Goal: Information Seeking & Learning: Learn about a topic

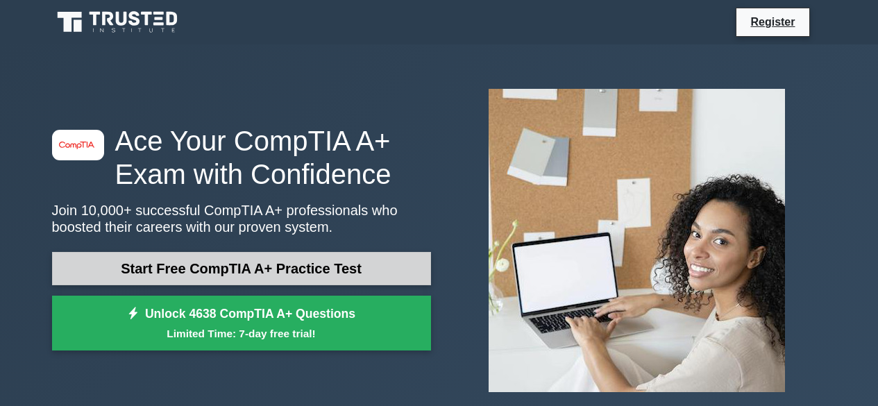
click at [210, 265] on link "Start Free CompTIA A+ Practice Test" at bounding box center [241, 268] width 379 height 33
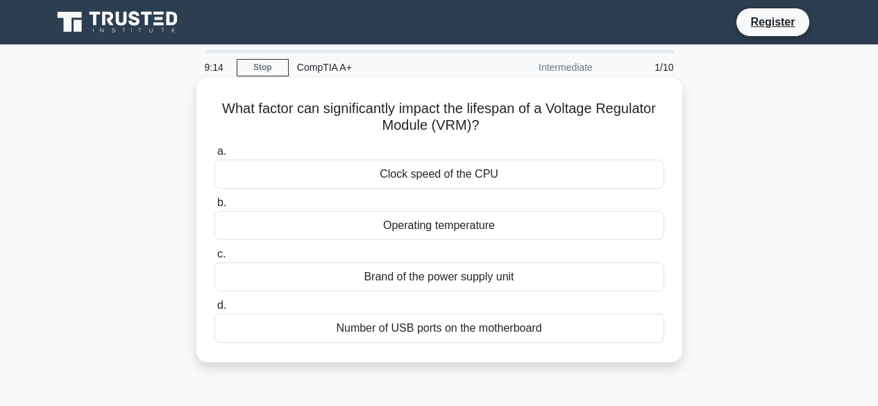
click at [469, 226] on div "Operating temperature" at bounding box center [439, 225] width 450 height 29
click at [214, 207] on input "b. Operating temperature" at bounding box center [214, 202] width 0 height 9
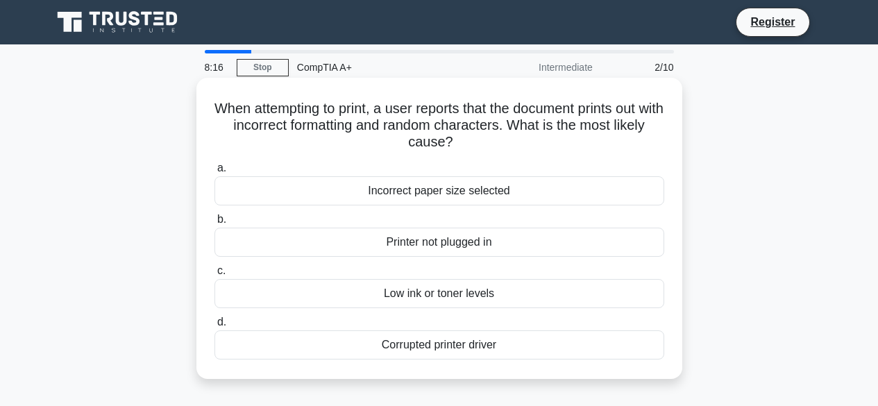
click at [422, 189] on div "Incorrect paper size selected" at bounding box center [439, 190] width 450 height 29
click at [214, 173] on input "a. Incorrect paper size selected" at bounding box center [214, 168] width 0 height 9
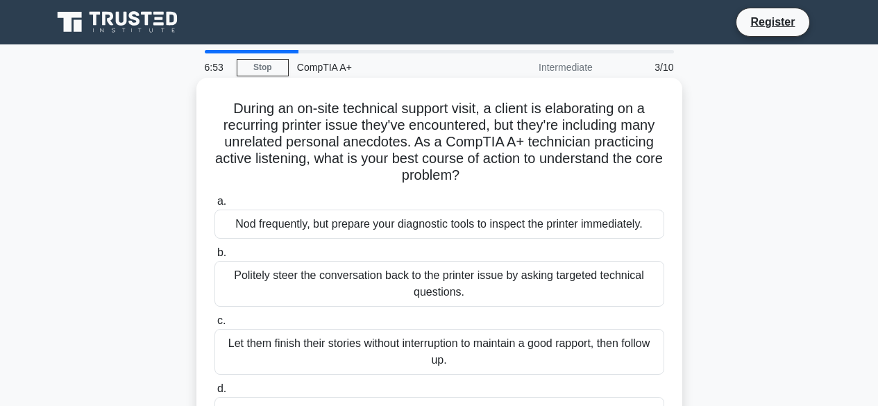
click at [426, 282] on div "Politely steer the conversation back to the printer issue by asking targeted te…" at bounding box center [439, 284] width 450 height 46
click at [214, 257] on input "b. Politely steer the conversation back to the printer issue by asking targeted…" at bounding box center [214, 252] width 0 height 9
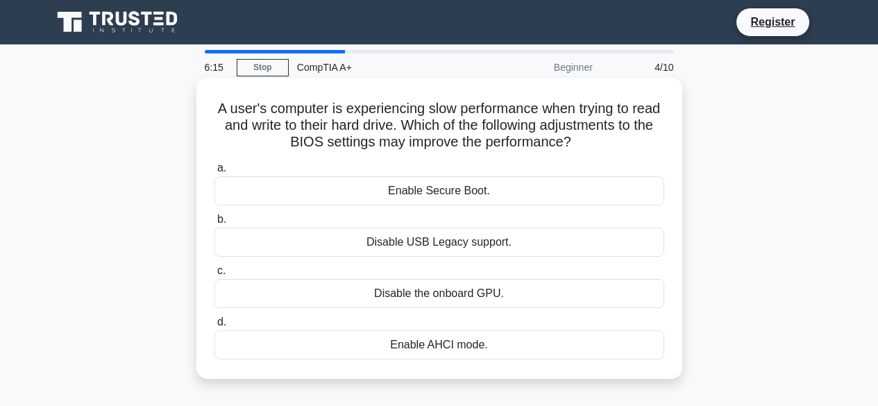
click at [405, 185] on div "Enable Secure Boot." at bounding box center [439, 190] width 450 height 29
click at [214, 173] on input "a. Enable Secure Boot." at bounding box center [214, 168] width 0 height 9
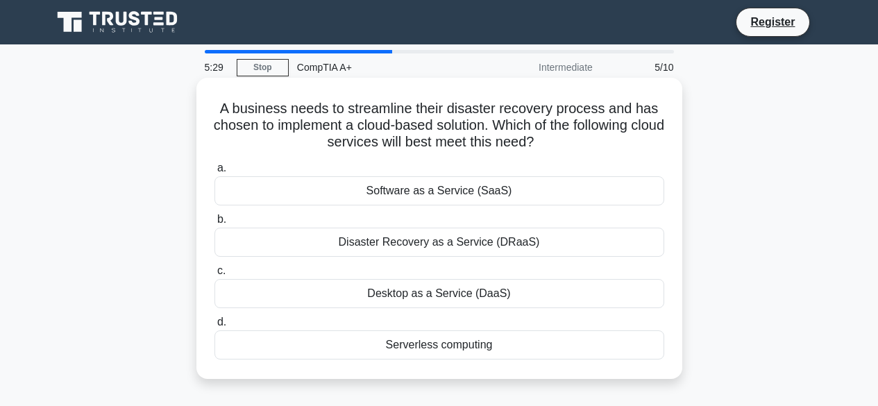
click at [468, 240] on div "Disaster Recovery as a Service (DRaaS)" at bounding box center [439, 242] width 450 height 29
click at [214, 224] on input "b. Disaster Recovery as a Service (DRaaS)" at bounding box center [214, 219] width 0 height 9
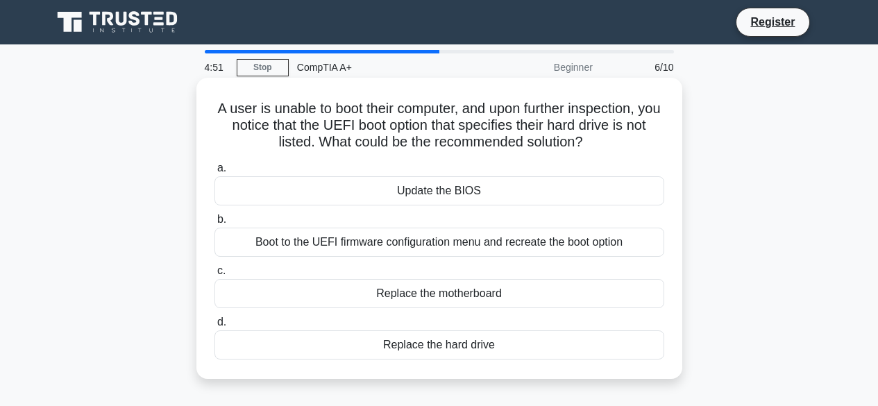
click at [453, 239] on div "Boot to the UEFI firmware configuration menu and recreate the boot option" at bounding box center [439, 242] width 450 height 29
click at [214, 224] on input "b. Boot to the UEFI firmware configuration menu and recreate the boot option" at bounding box center [214, 219] width 0 height 9
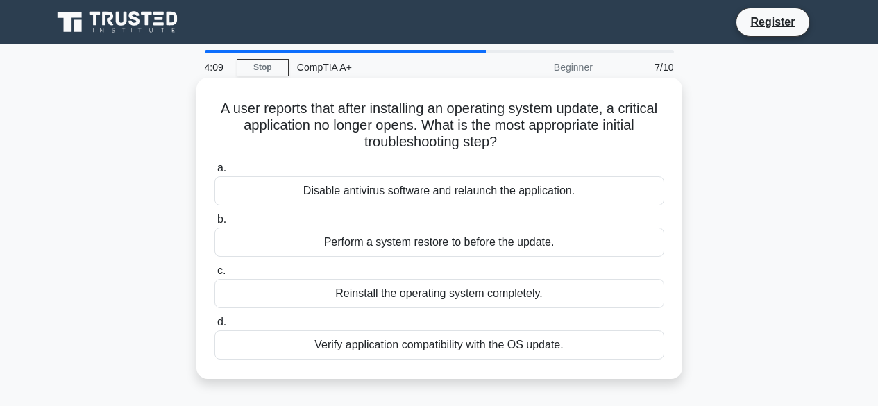
click at [357, 343] on div "Verify application compatibility with the OS update." at bounding box center [439, 344] width 450 height 29
click at [214, 327] on input "d. Verify application compatibility with the OS update." at bounding box center [214, 322] width 0 height 9
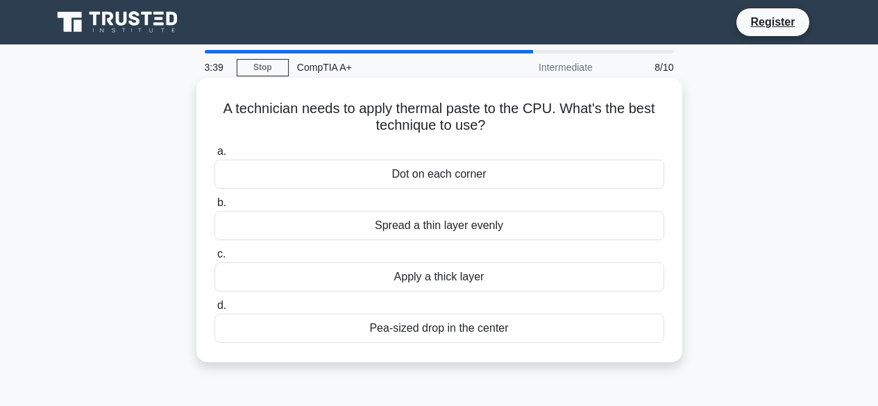
click at [444, 223] on div "Spread a thin layer evenly" at bounding box center [439, 225] width 450 height 29
click at [214, 207] on input "b. Spread a thin layer evenly" at bounding box center [214, 202] width 0 height 9
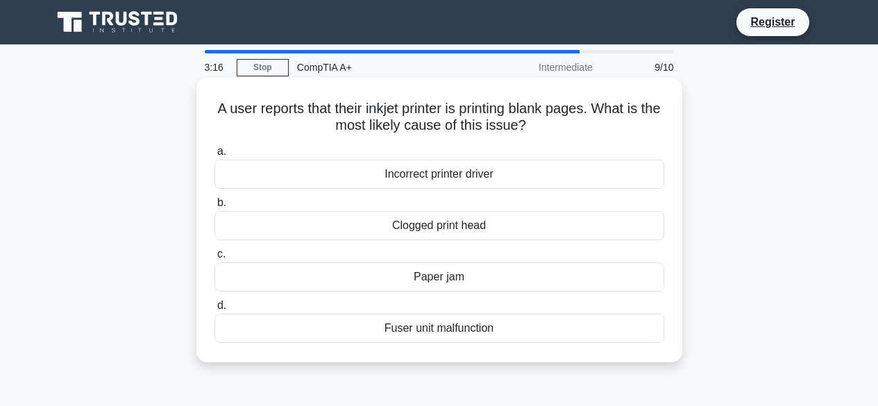
click at [376, 226] on div "Clogged print head" at bounding box center [439, 225] width 450 height 29
click at [214, 207] on input "b. Clogged print head" at bounding box center [214, 202] width 0 height 9
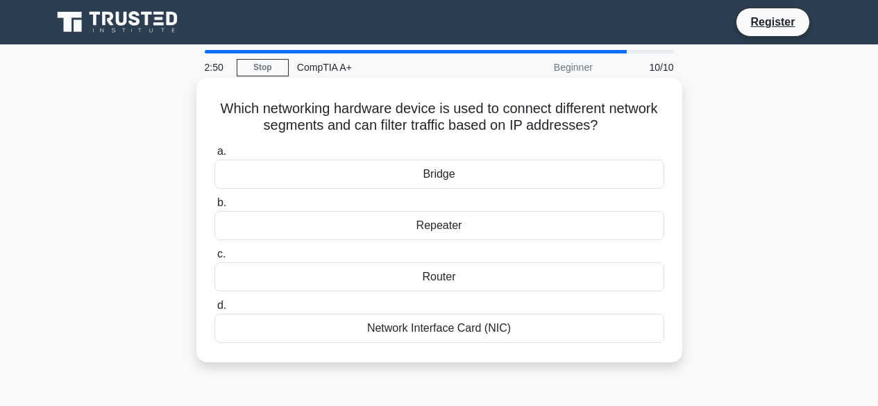
click at [429, 323] on div "Network Interface Card (NIC)" at bounding box center [439, 328] width 450 height 29
click at [214, 310] on input "d. Network Interface Card (NIC)" at bounding box center [214, 305] width 0 height 9
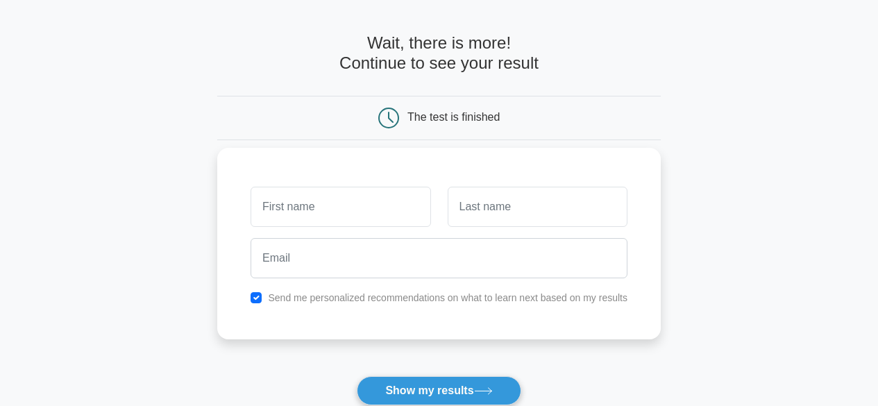
scroll to position [69, 0]
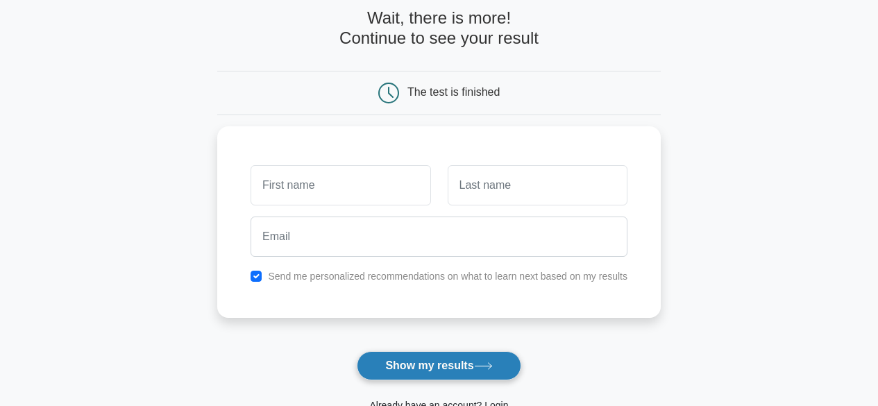
click at [423, 364] on button "Show my results" at bounding box center [439, 365] width 164 height 29
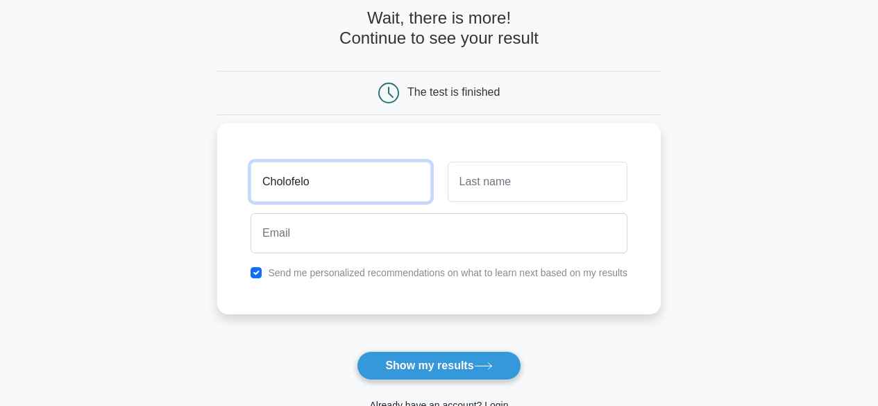
type input "Cholofelo"
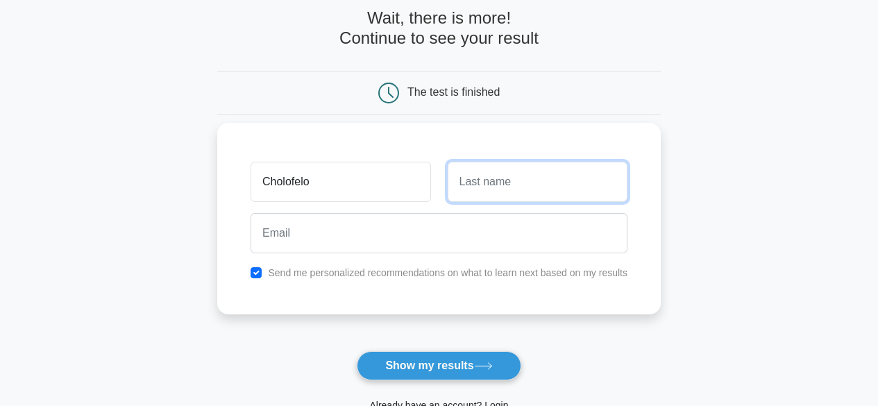
click at [545, 191] on input "text" at bounding box center [538, 182] width 180 height 40
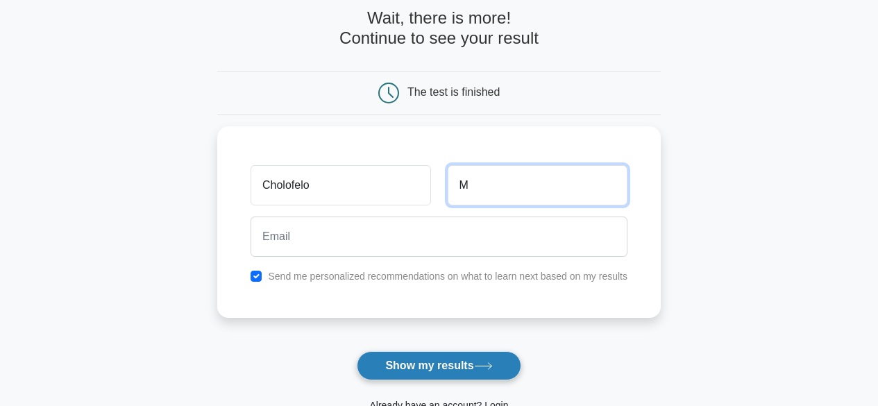
type input "M"
click at [425, 355] on button "Show my results" at bounding box center [439, 365] width 164 height 29
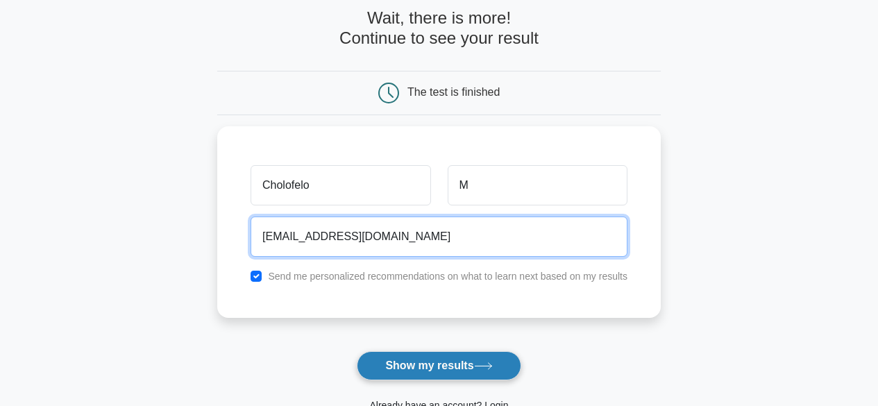
type input "cmatheatsie@gmail.com"
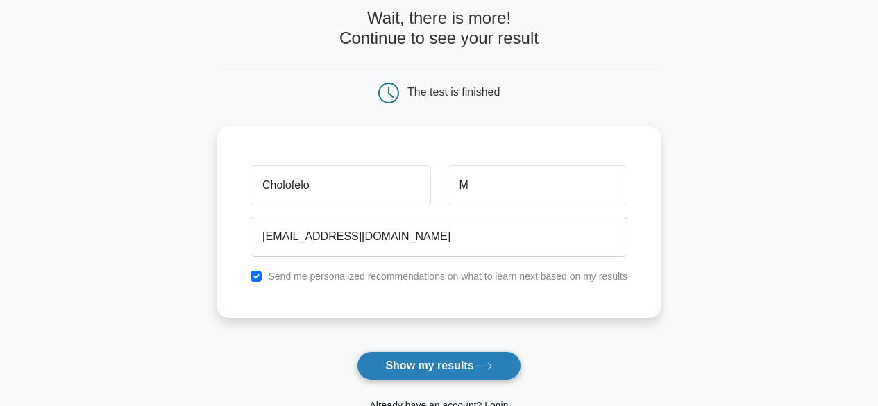
click at [455, 363] on button "Show my results" at bounding box center [439, 365] width 164 height 29
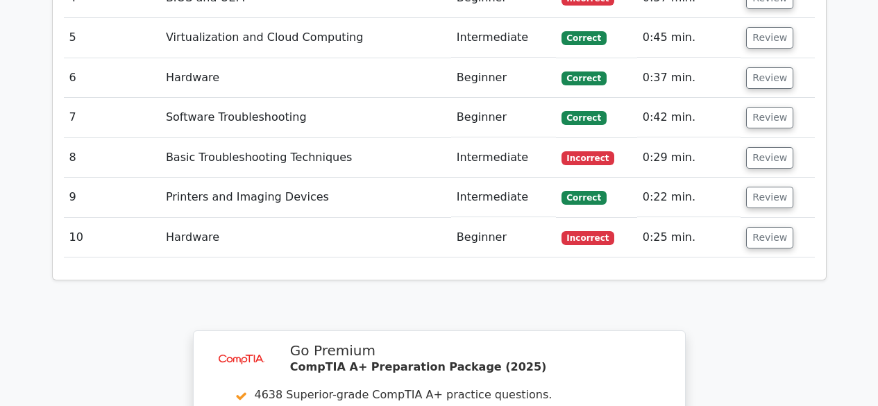
scroll to position [1892, 0]
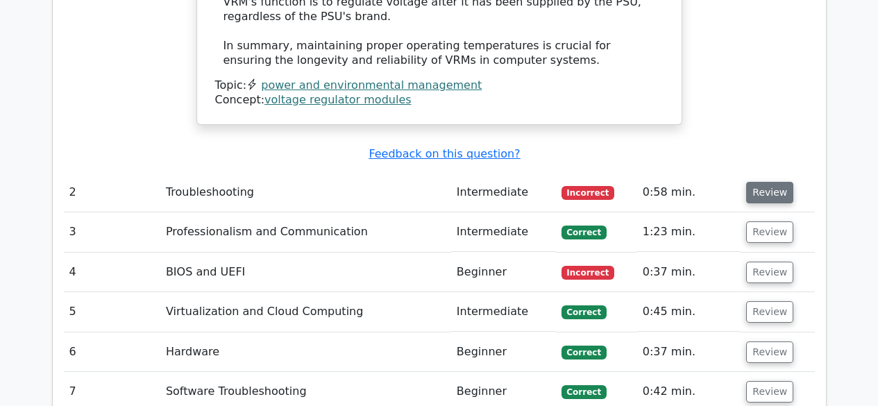
click at [764, 182] on button "Review" at bounding box center [769, 193] width 47 height 22
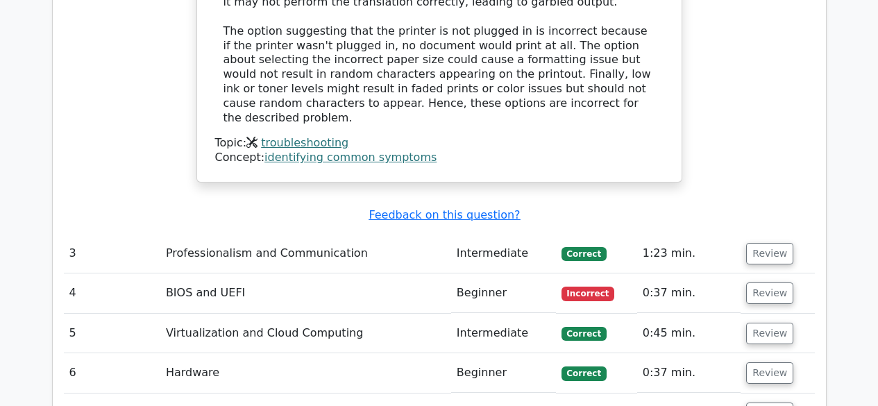
scroll to position [2516, 0]
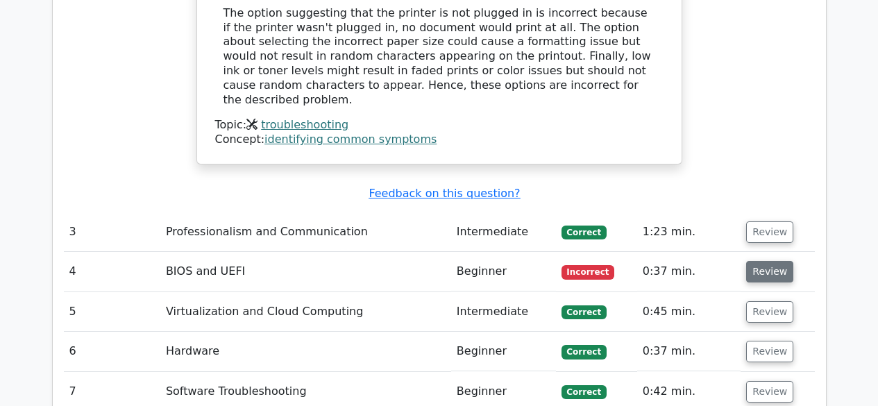
click at [755, 261] on button "Review" at bounding box center [769, 272] width 47 height 22
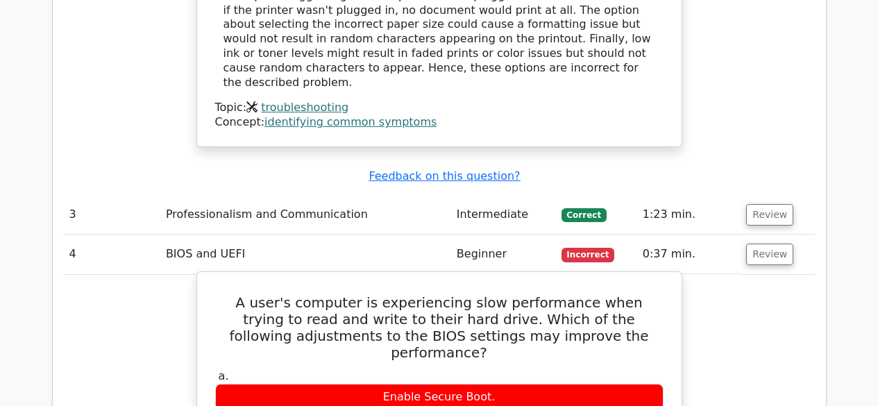
scroll to position [2586, 0]
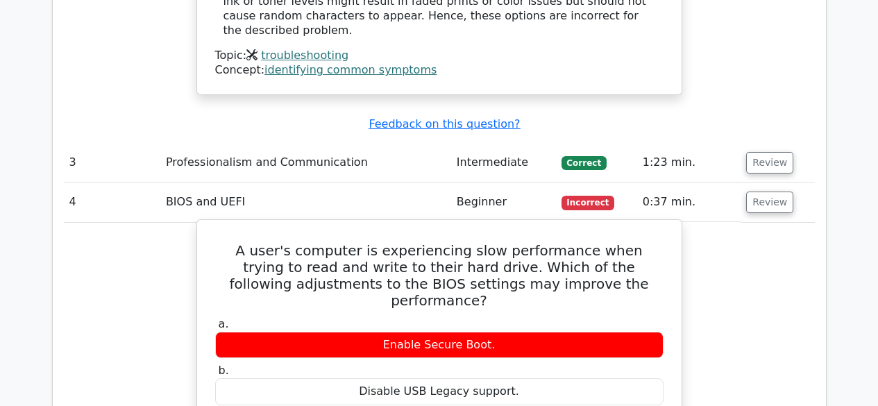
drag, startPoint x: 425, startPoint y: 373, endPoint x: 453, endPoint y: 377, distance: 28.1
copy div "AHCI"
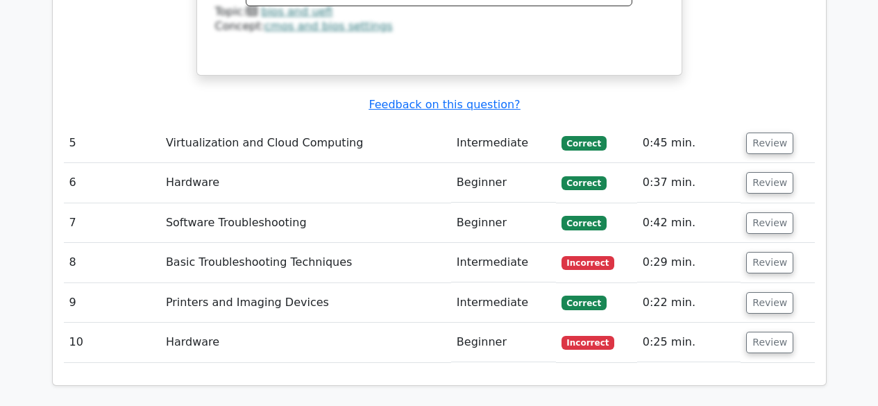
scroll to position [3280, 0]
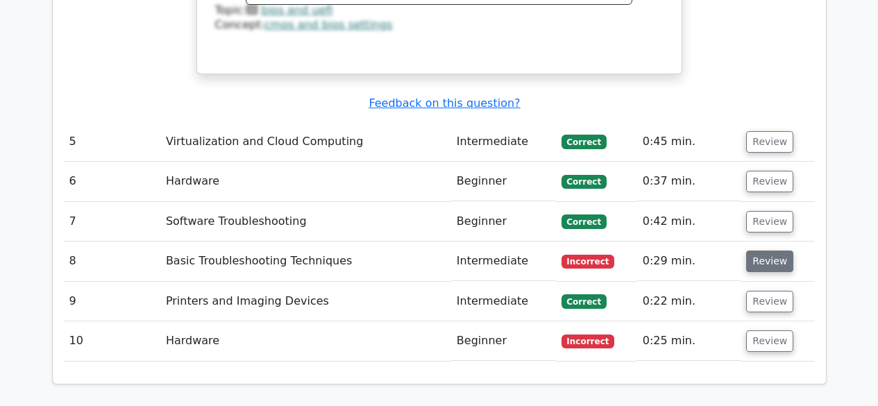
click at [766, 251] on button "Review" at bounding box center [769, 262] width 47 height 22
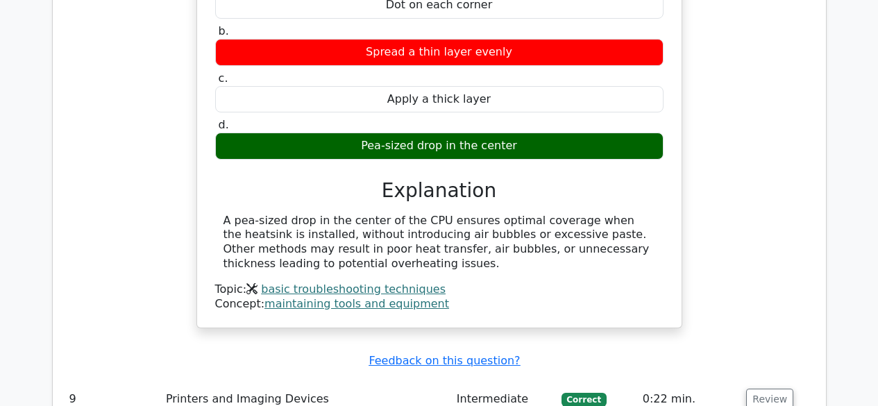
scroll to position [3765, 0]
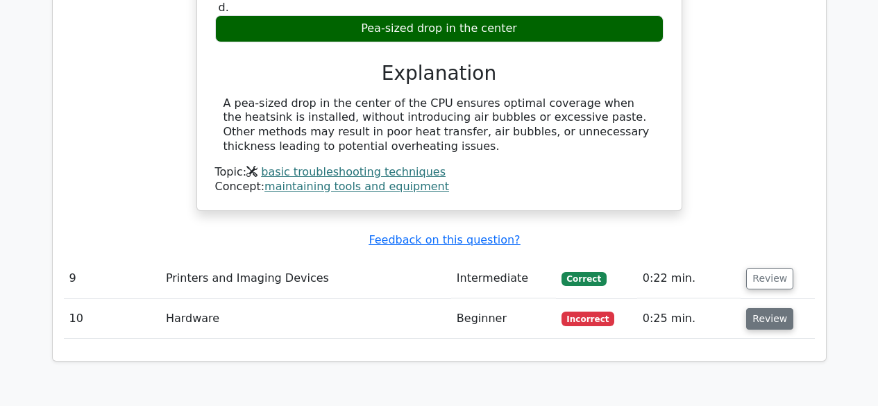
click at [775, 308] on button "Review" at bounding box center [769, 319] width 47 height 22
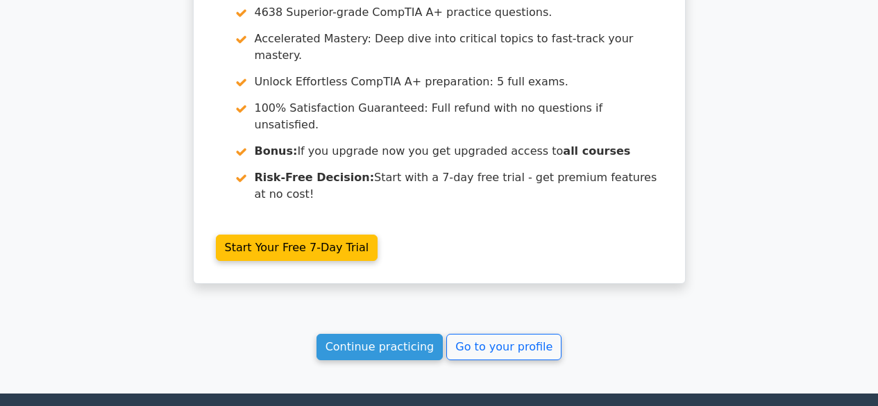
scroll to position [5044, 0]
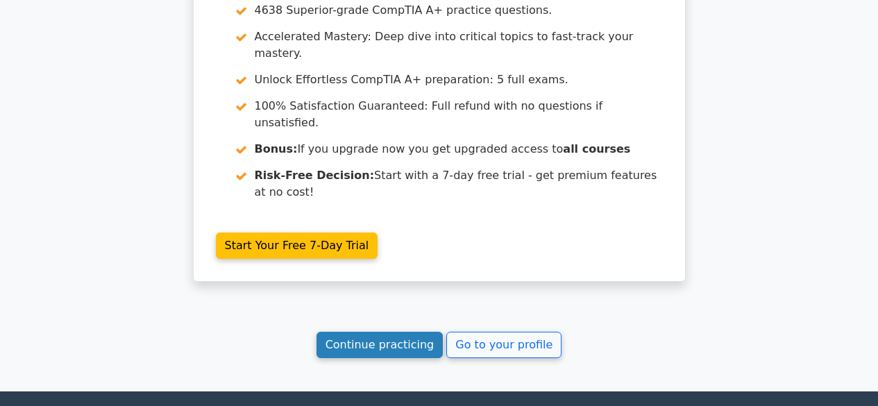
click at [403, 332] on link "Continue practicing" at bounding box center [379, 345] width 127 height 26
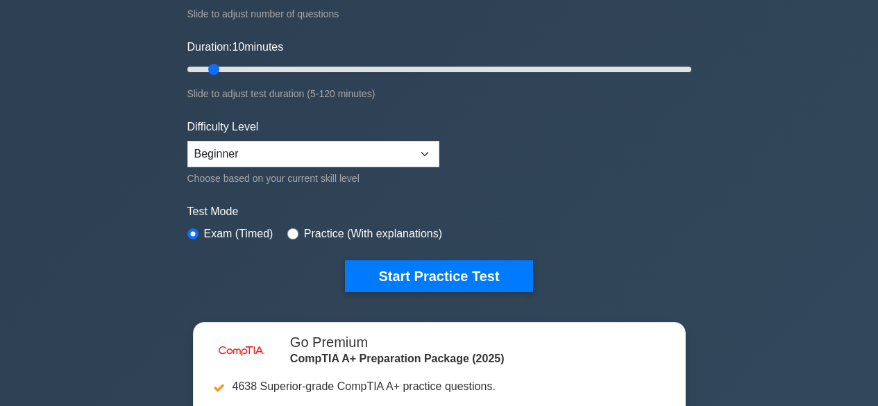
scroll to position [278, 0]
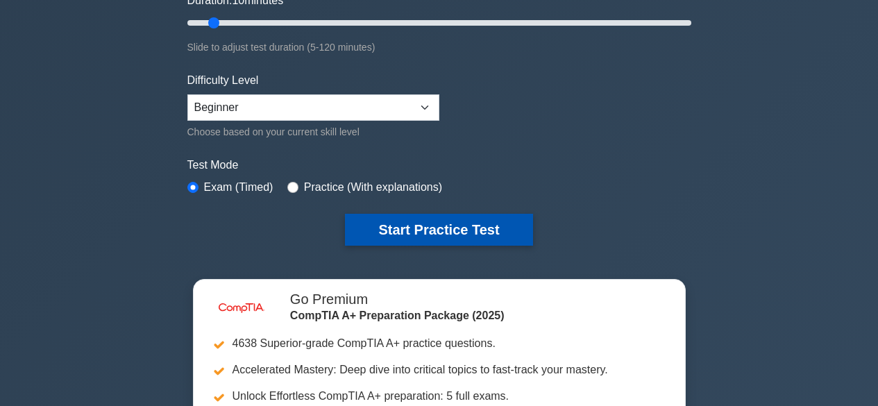
click at [429, 231] on button "Start Practice Test" at bounding box center [438, 230] width 187 height 32
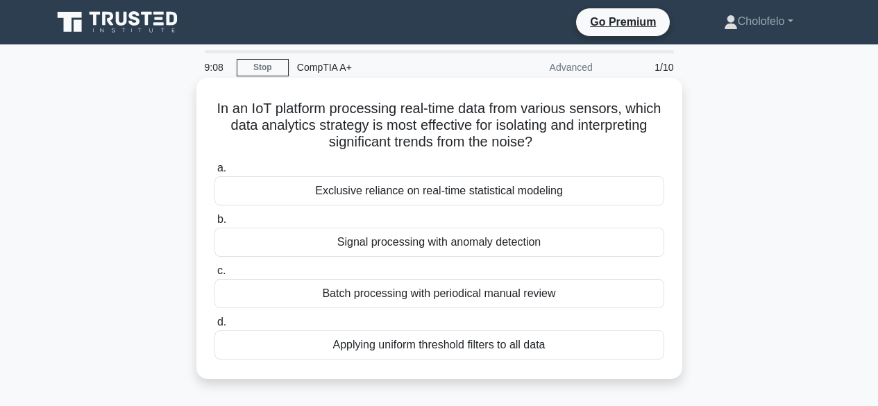
click at [487, 190] on div "Exclusive reliance on real-time statistical modeling" at bounding box center [439, 190] width 450 height 29
click at [214, 173] on input "a. Exclusive reliance on real-time statistical modeling" at bounding box center [214, 168] width 0 height 9
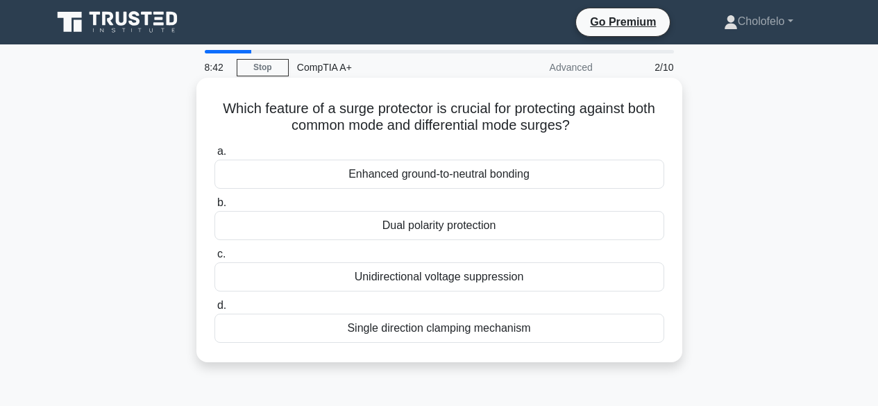
click at [459, 176] on div "Enhanced ground-to-neutral bonding" at bounding box center [439, 174] width 450 height 29
click at [214, 156] on input "a. Enhanced ground-to-neutral bonding" at bounding box center [214, 151] width 0 height 9
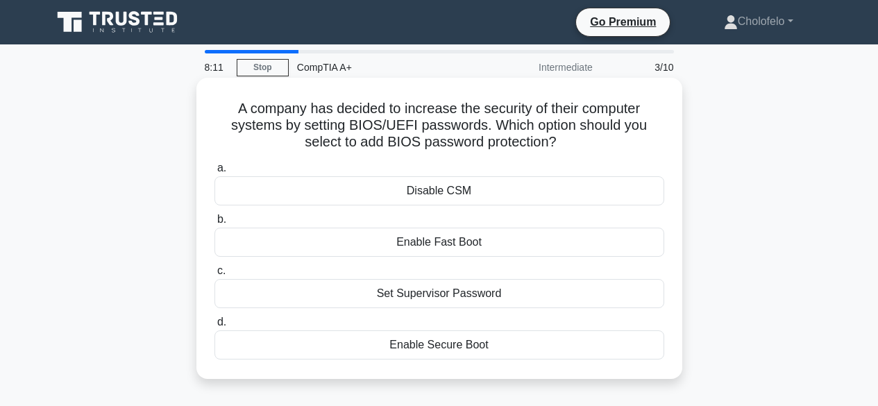
click at [419, 346] on div "Enable Secure Boot" at bounding box center [439, 344] width 450 height 29
click at [214, 327] on input "d. Enable Secure Boot" at bounding box center [214, 322] width 0 height 9
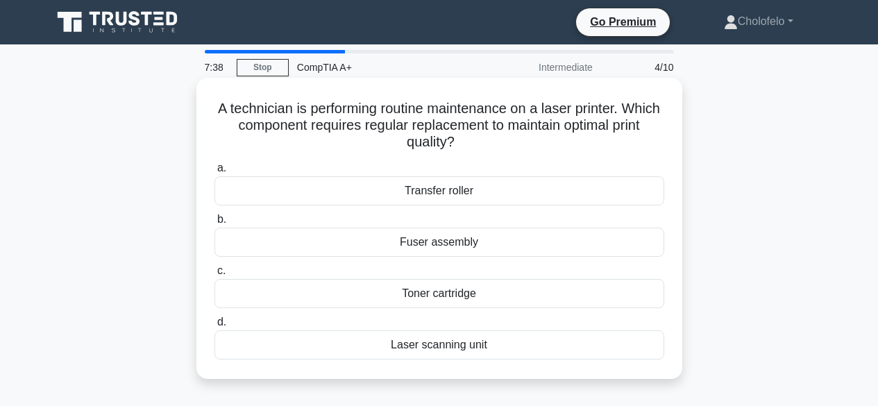
click at [434, 344] on div "Laser scanning unit" at bounding box center [439, 344] width 450 height 29
click at [214, 327] on input "d. Laser scanning unit" at bounding box center [214, 322] width 0 height 9
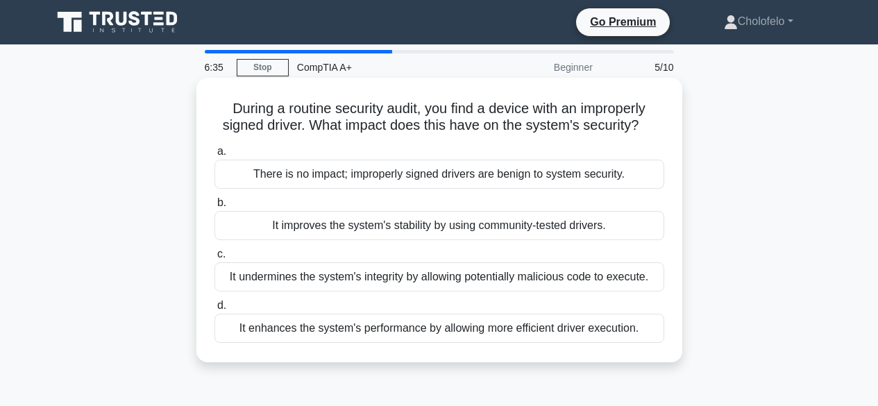
click at [435, 179] on div "There is no impact; improperly signed drivers are benign to system security." at bounding box center [439, 174] width 450 height 29
click at [214, 156] on input "a. There is no impact; improperly signed drivers are benign to system security." at bounding box center [214, 151] width 0 height 9
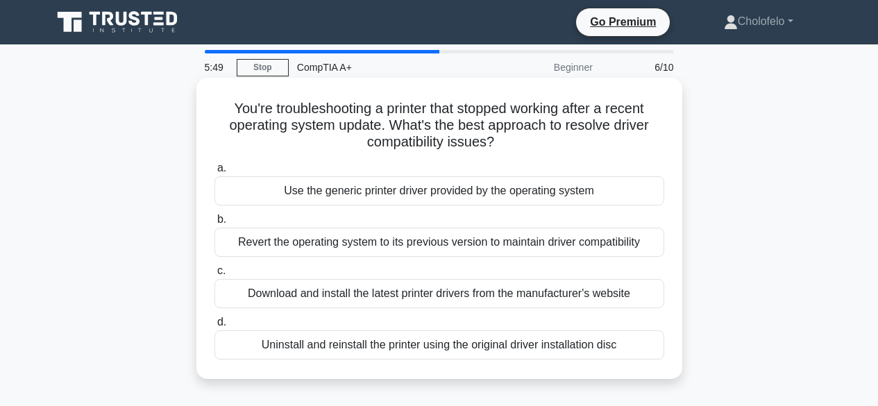
click at [402, 189] on div "Use the generic printer driver provided by the operating system" at bounding box center [439, 190] width 450 height 29
click at [214, 173] on input "a. Use the generic printer driver provided by the operating system" at bounding box center [214, 168] width 0 height 9
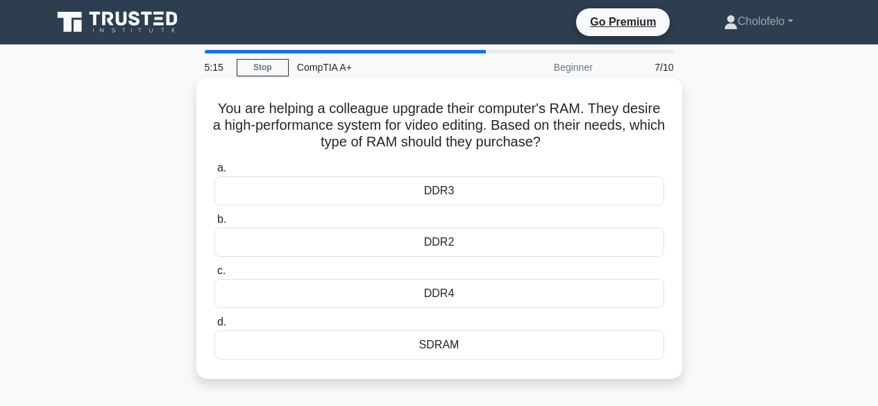
click at [423, 302] on div "DDR4" at bounding box center [439, 293] width 450 height 29
click at [214, 275] on input "c. DDR4" at bounding box center [214, 270] width 0 height 9
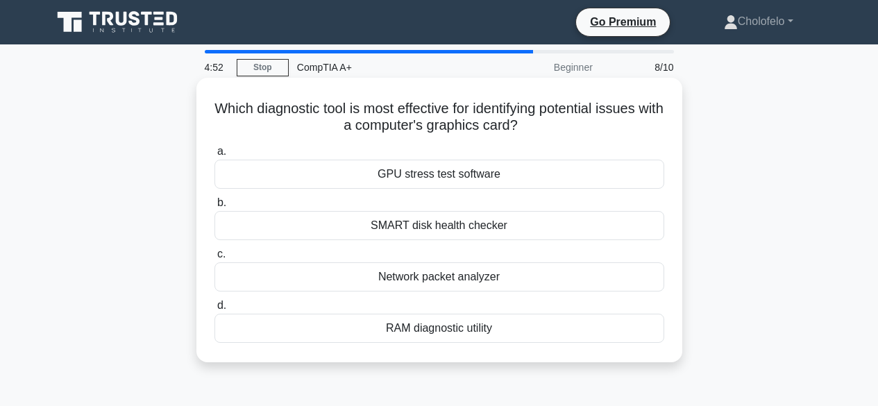
click at [500, 172] on div "GPU stress test software" at bounding box center [439, 174] width 450 height 29
click at [214, 156] on input "a. GPU stress test software" at bounding box center [214, 151] width 0 height 9
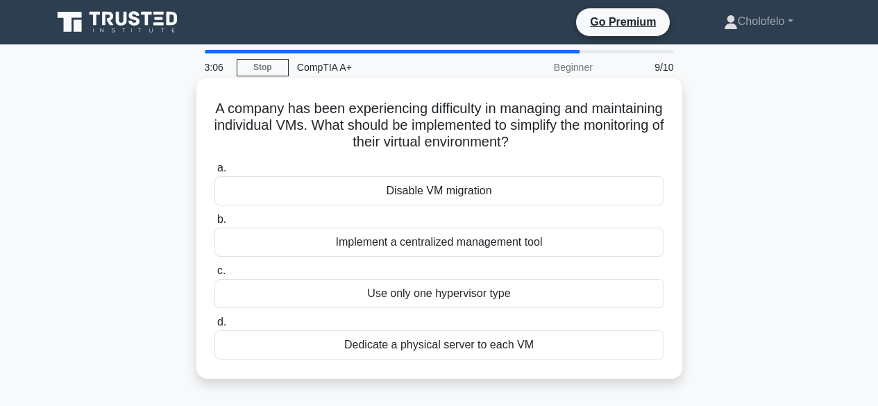
click at [461, 246] on div "Implement a centralized management tool" at bounding box center [439, 242] width 450 height 29
click at [214, 224] on input "b. Implement a centralized management tool" at bounding box center [214, 219] width 0 height 9
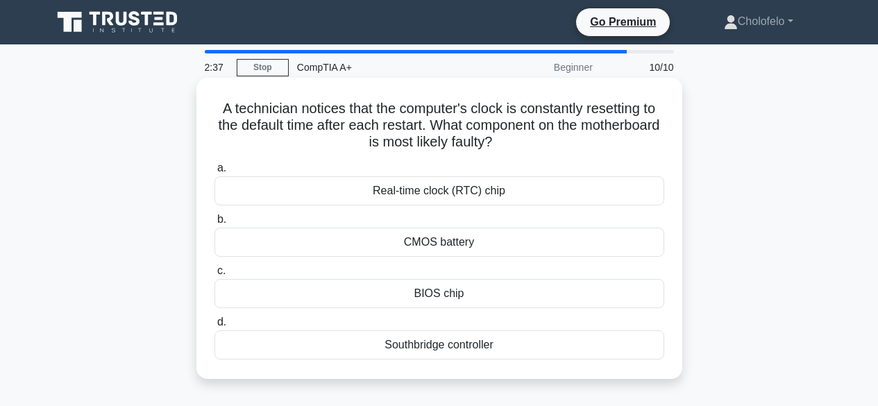
click at [434, 246] on div "CMOS battery" at bounding box center [439, 242] width 450 height 29
click at [214, 224] on input "b. CMOS battery" at bounding box center [214, 219] width 0 height 9
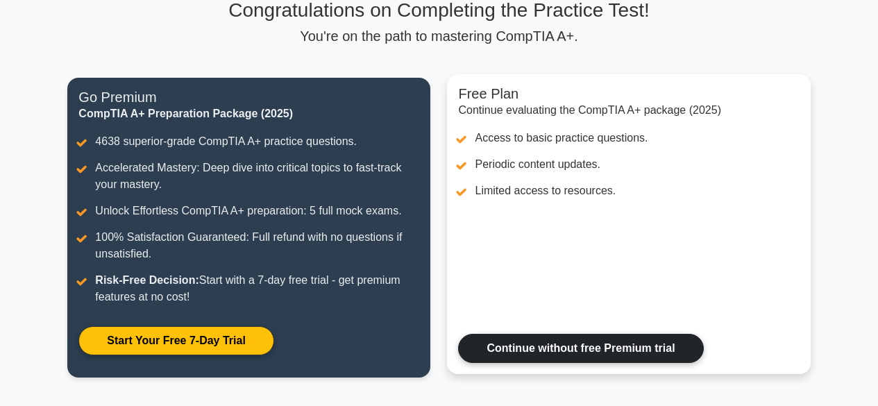
scroll to position [182, 0]
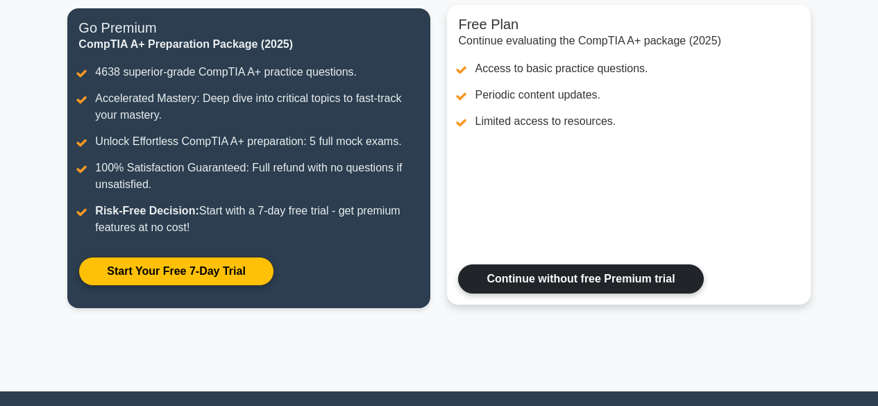
click at [529, 277] on link "Continue without free Premium trial" at bounding box center [580, 278] width 245 height 29
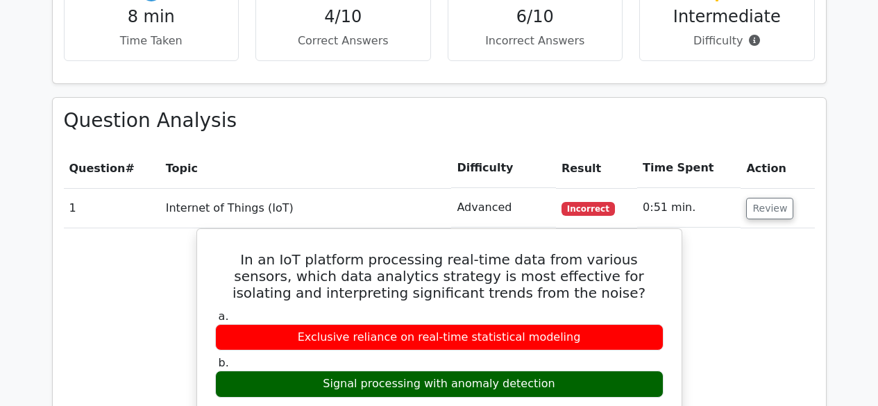
scroll to position [1041, 0]
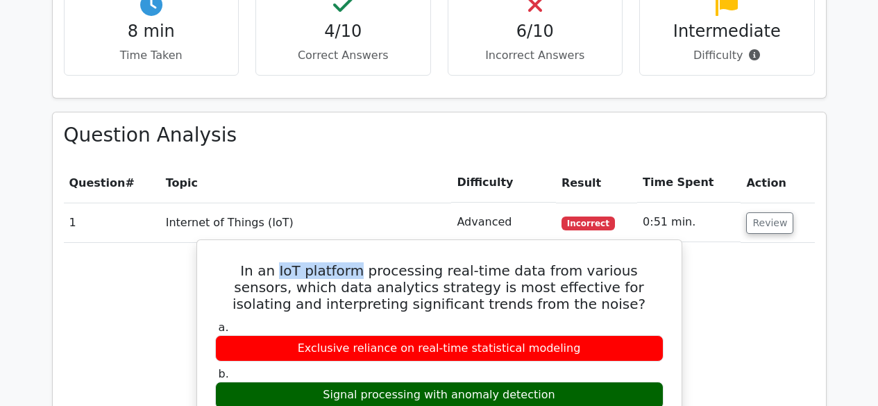
drag, startPoint x: 267, startPoint y: 222, endPoint x: 340, endPoint y: 221, distance: 72.9
click at [340, 262] on h5 "In an IoT platform processing real-time data from various sensors, which data a…" at bounding box center [439, 287] width 451 height 50
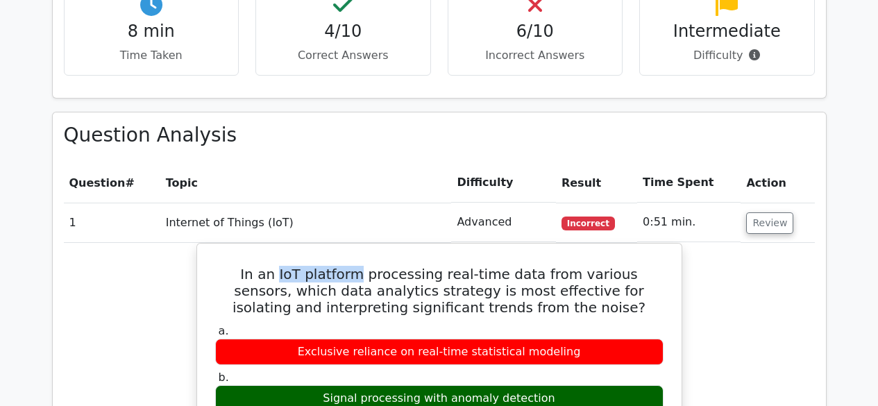
copy h5 "IoT platform"
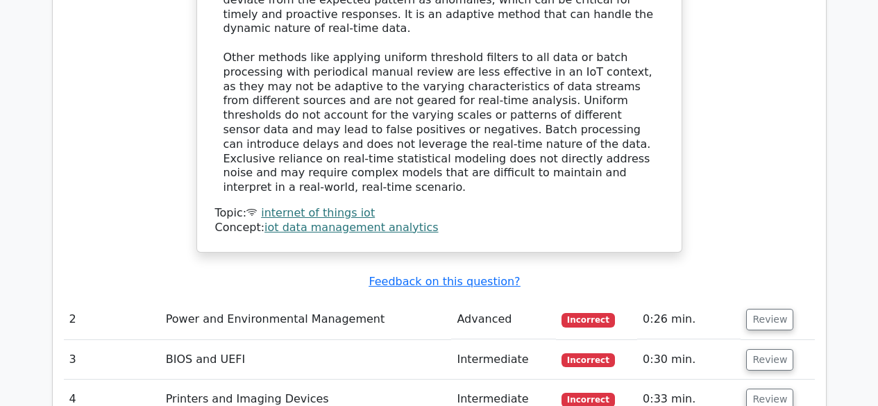
scroll to position [1735, 0]
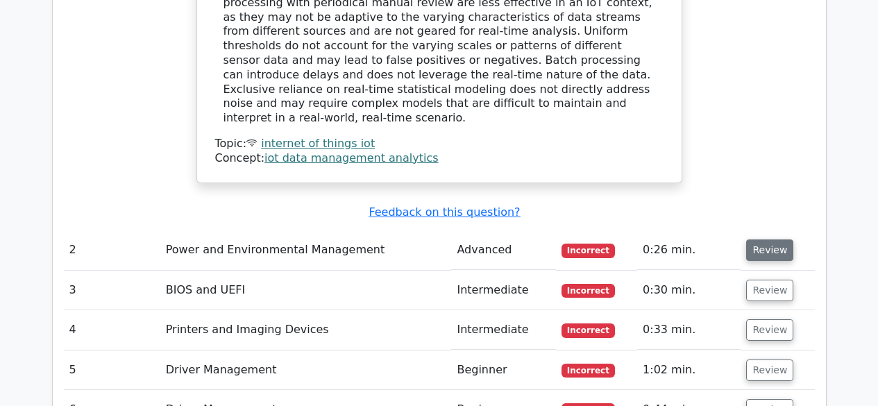
click at [761, 239] on button "Review" at bounding box center [769, 250] width 47 height 22
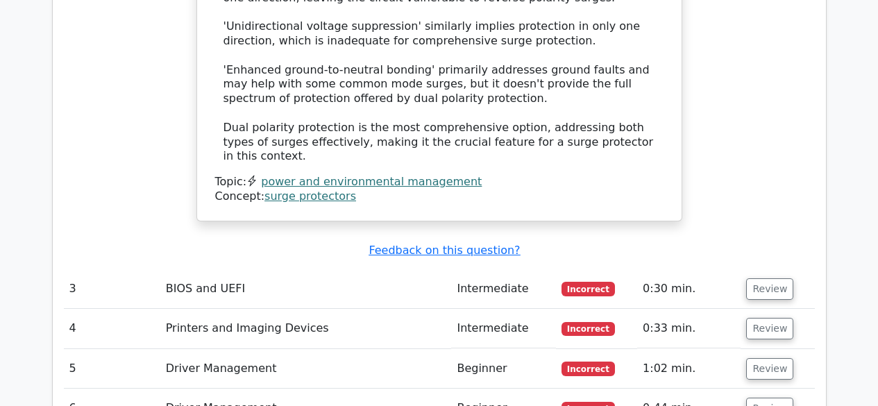
scroll to position [2498, 0]
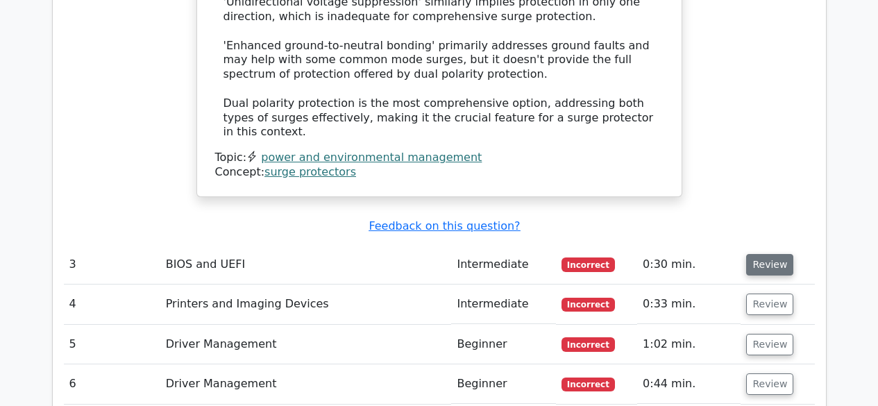
click at [750, 254] on button "Review" at bounding box center [769, 265] width 47 height 22
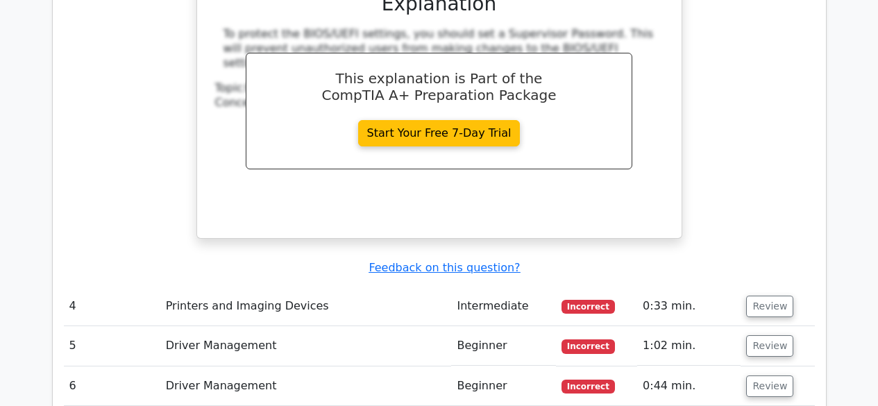
scroll to position [3123, 0]
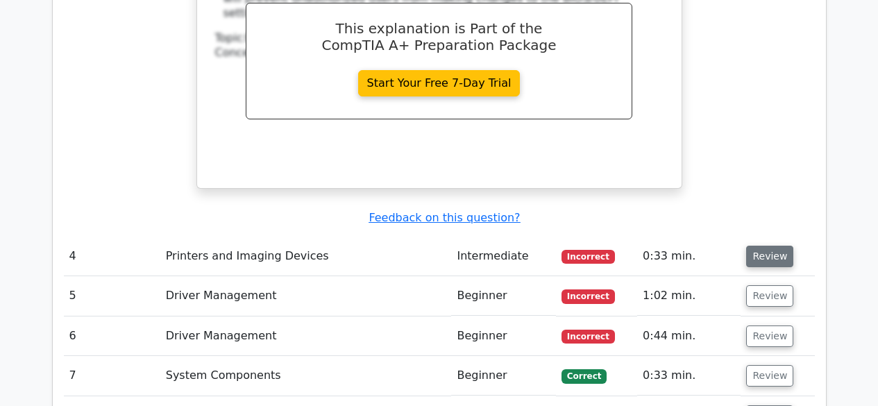
click at [767, 246] on button "Review" at bounding box center [769, 257] width 47 height 22
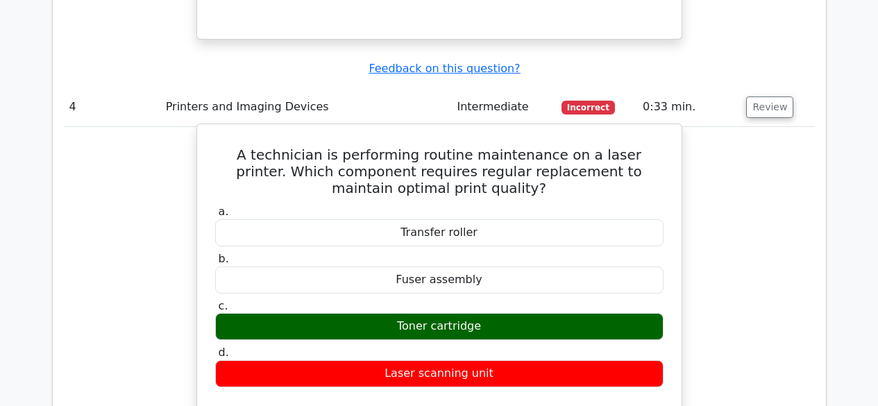
scroll to position [3331, 0]
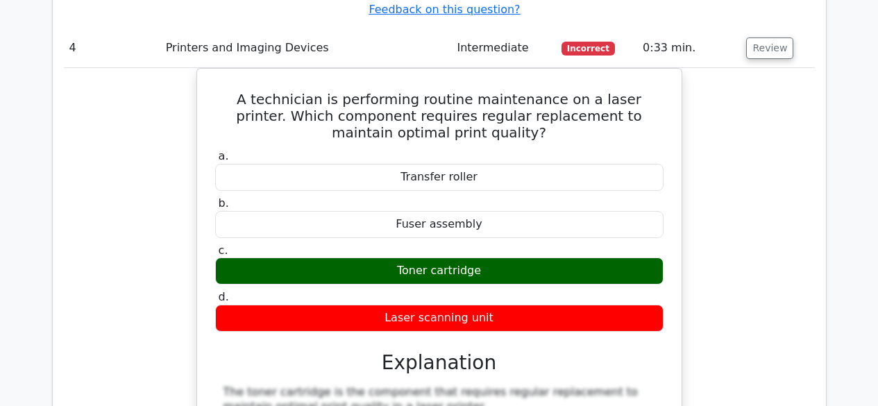
click at [166, 178] on div "A technician is performing routine maintenance on a laser printer. Which compon…" at bounding box center [439, 386] width 751 height 636
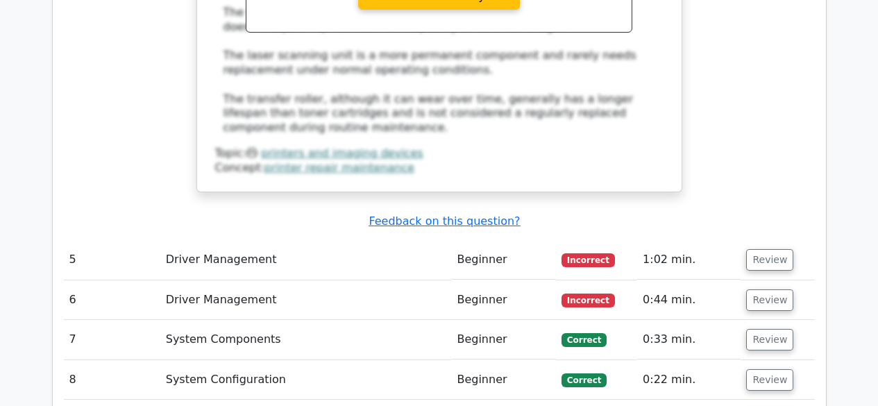
scroll to position [3886, 0]
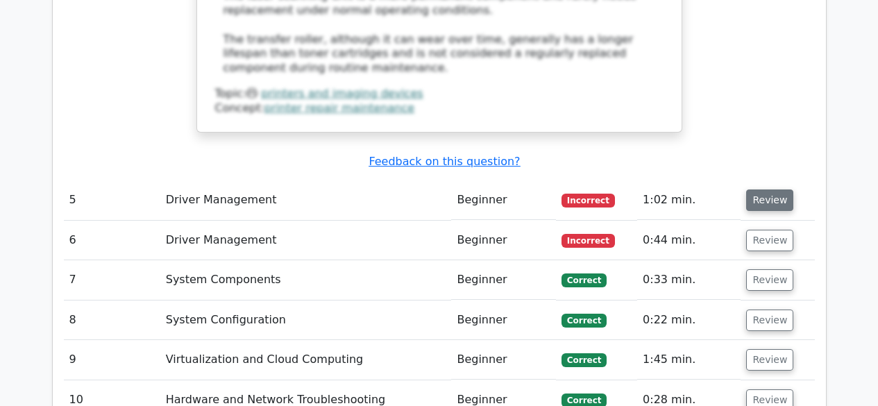
click at [763, 189] on button "Review" at bounding box center [769, 200] width 47 height 22
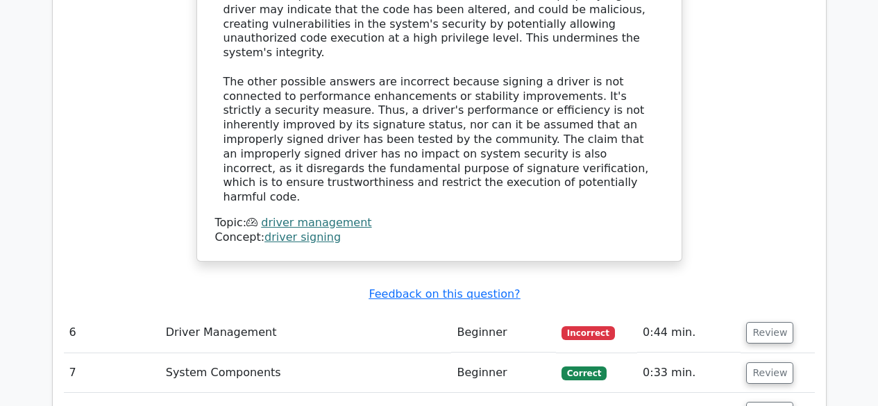
scroll to position [4441, 0]
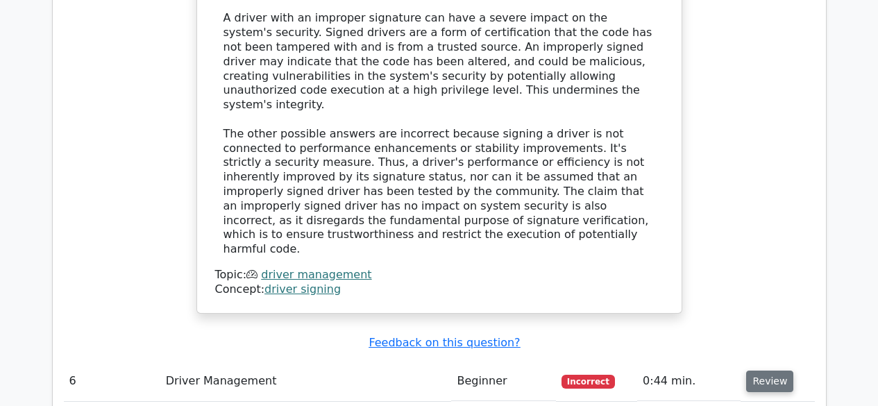
click at [756, 371] on button "Review" at bounding box center [769, 382] width 47 height 22
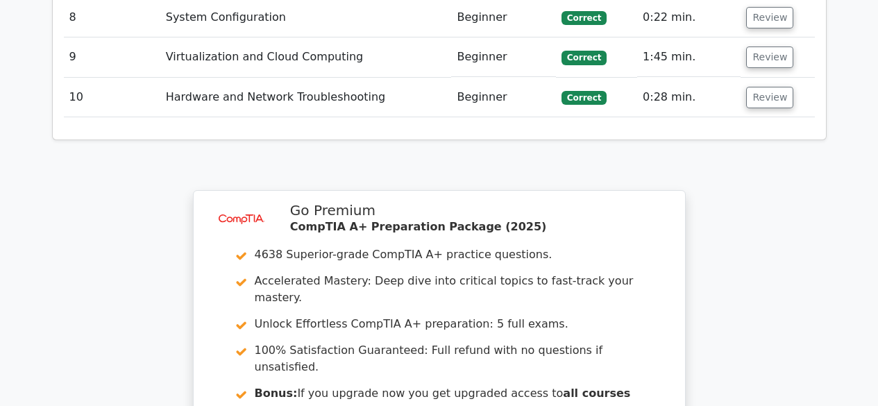
scroll to position [5930, 0]
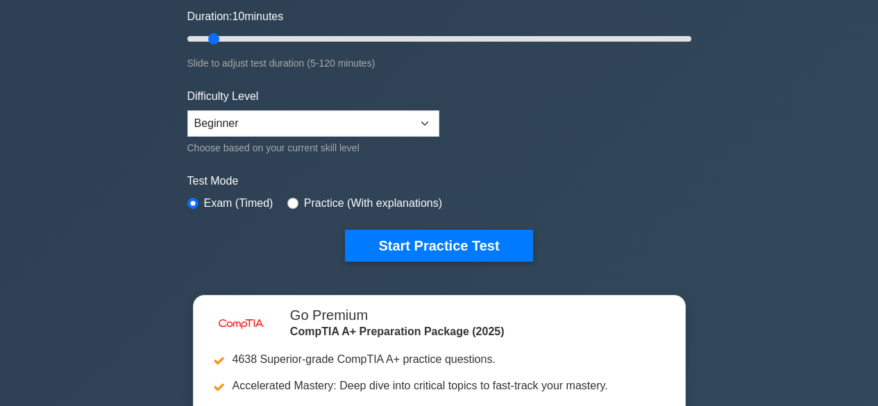
scroll to position [278, 0]
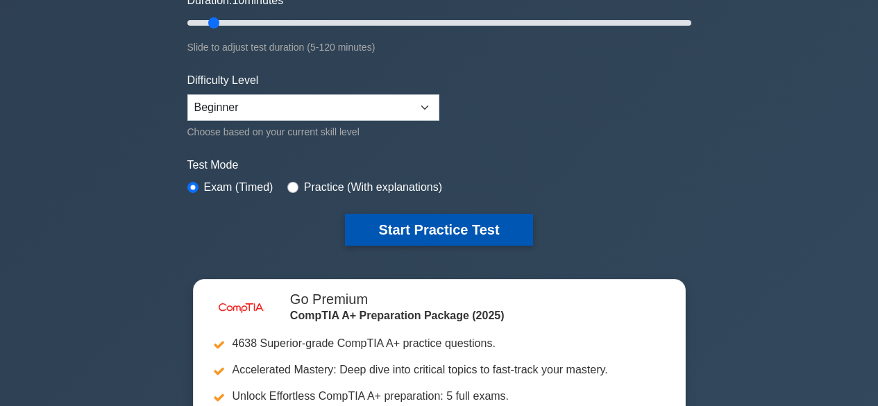
click at [455, 223] on button "Start Practice Test" at bounding box center [438, 230] width 187 height 32
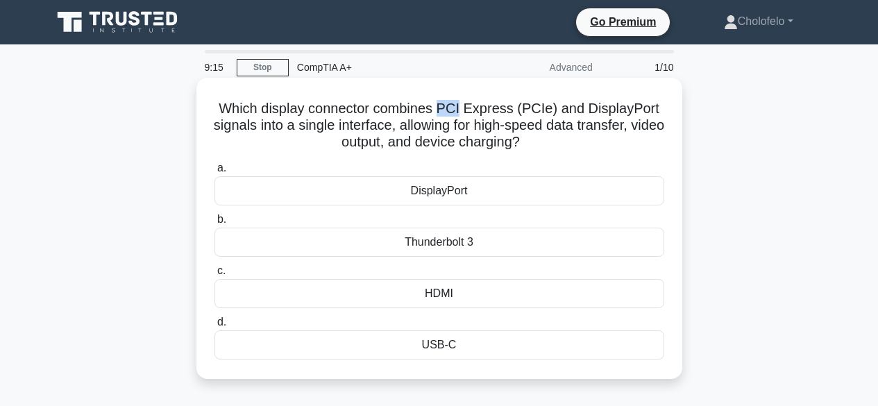
drag, startPoint x: 446, startPoint y: 110, endPoint x: 465, endPoint y: 110, distance: 18.7
click at [465, 110] on h5 "Which display connector combines PCI Express (PCIe) and DisplayPort signals int…" at bounding box center [439, 125] width 452 height 51
copy h5 "PCI"
click at [470, 294] on div "HDMI" at bounding box center [439, 293] width 450 height 29
click at [214, 275] on input "c. HDMI" at bounding box center [214, 270] width 0 height 9
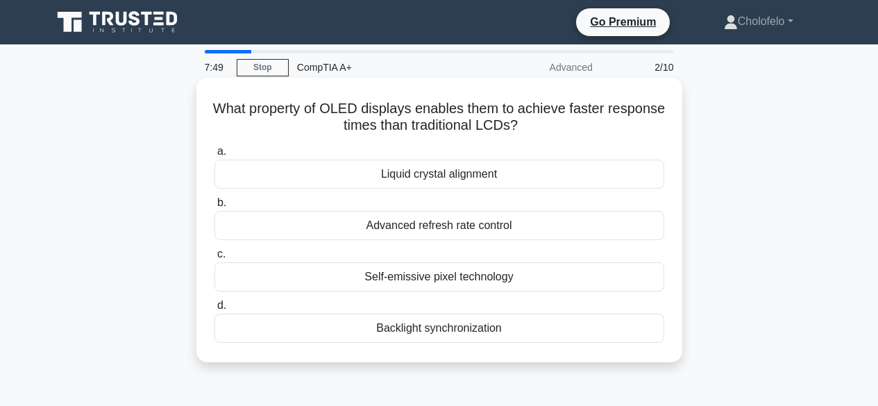
click at [489, 173] on div "Liquid crystal alignment" at bounding box center [439, 174] width 450 height 29
click at [214, 156] on input "a. Liquid crystal alignment" at bounding box center [214, 151] width 0 height 9
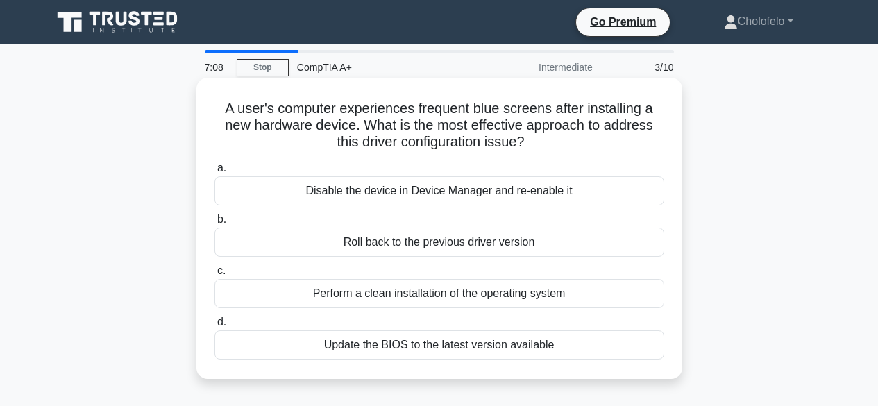
click at [394, 339] on div "Update the BIOS to the latest version available" at bounding box center [439, 344] width 450 height 29
click at [214, 327] on input "d. Update the BIOS to the latest version available" at bounding box center [214, 322] width 0 height 9
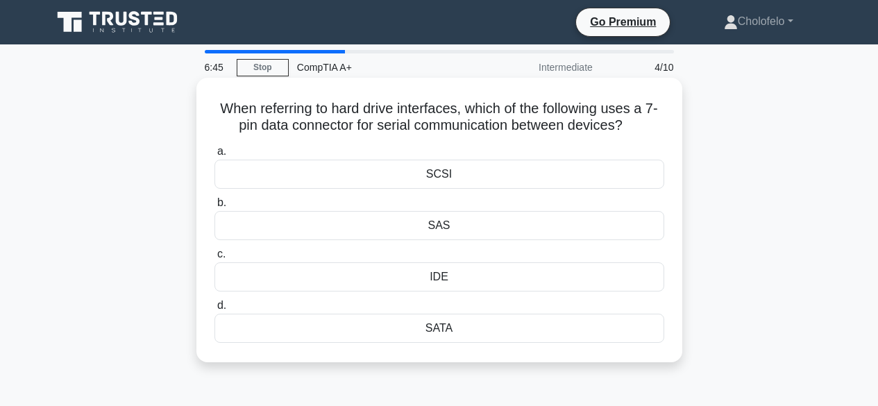
click at [436, 329] on div "SATA" at bounding box center [439, 328] width 450 height 29
click at [214, 310] on input "d. SATA" at bounding box center [214, 305] width 0 height 9
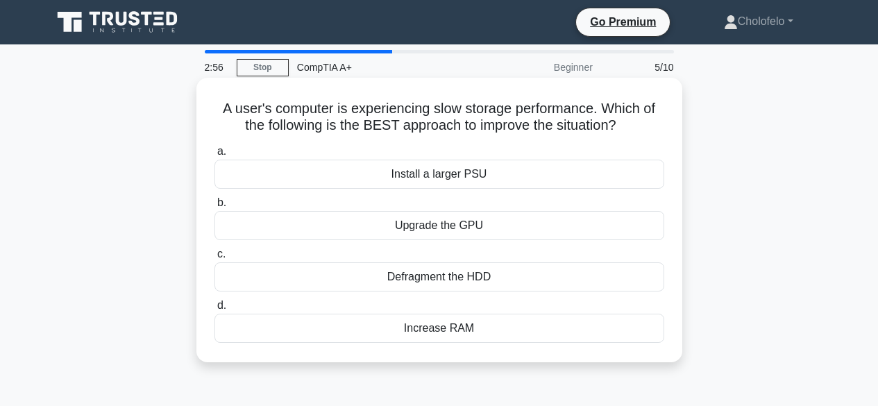
click at [448, 330] on div "Increase RAM" at bounding box center [439, 328] width 450 height 29
click at [214, 310] on input "d. Increase RAM" at bounding box center [214, 305] width 0 height 9
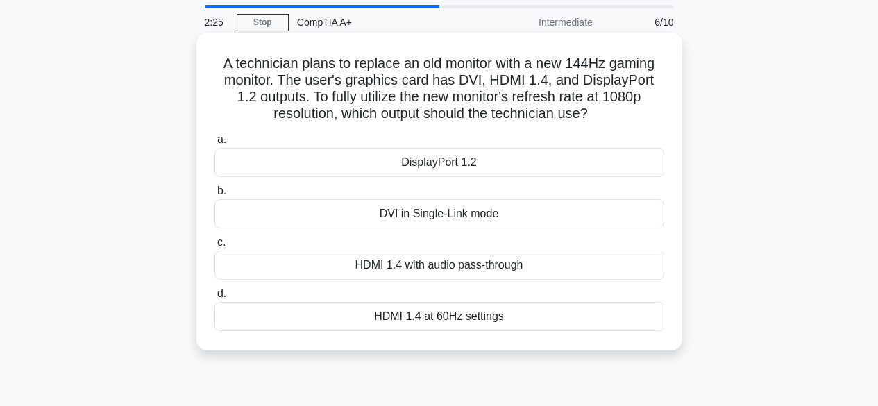
scroll to position [69, 0]
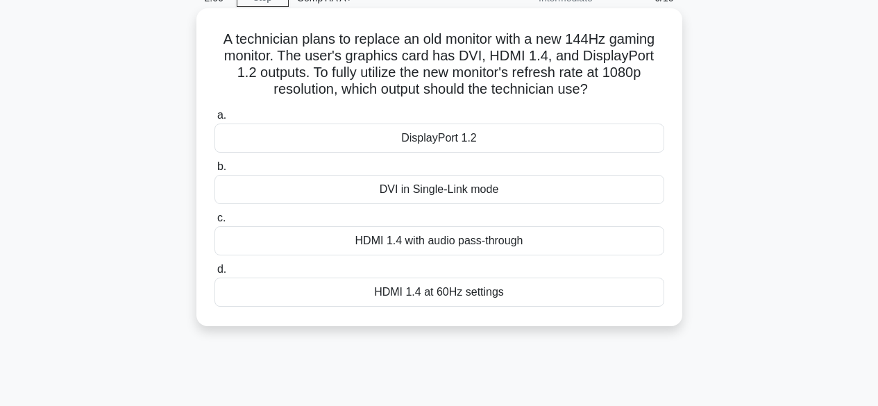
click at [457, 293] on div "HDMI 1.4 at 60Hz settings" at bounding box center [439, 292] width 450 height 29
click at [214, 274] on input "d. HDMI 1.4 at 60Hz settings" at bounding box center [214, 269] width 0 height 9
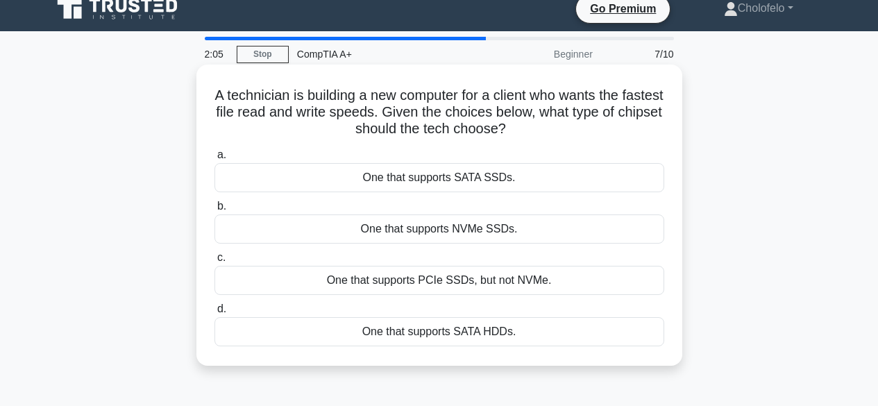
scroll to position [0, 0]
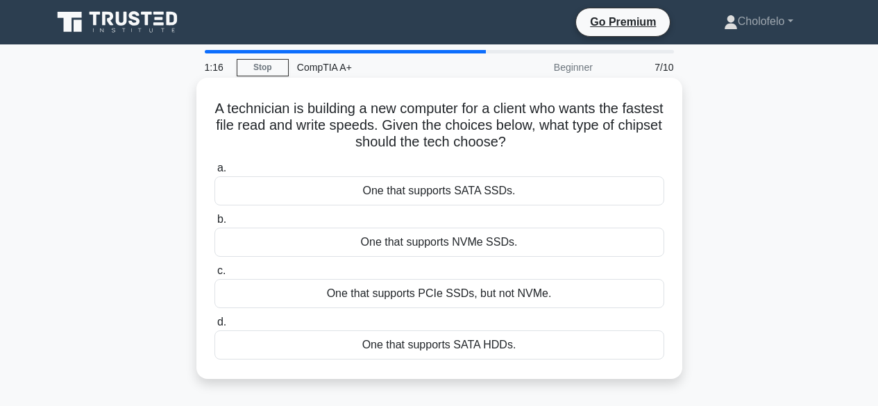
click at [508, 346] on div "One that supports SATA HDDs." at bounding box center [439, 344] width 450 height 29
click at [214, 327] on input "d. One that supports SATA HDDs." at bounding box center [214, 322] width 0 height 9
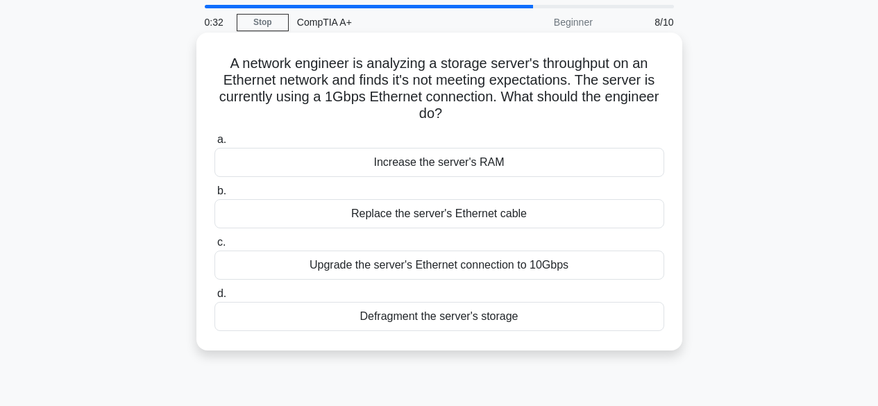
scroll to position [69, 0]
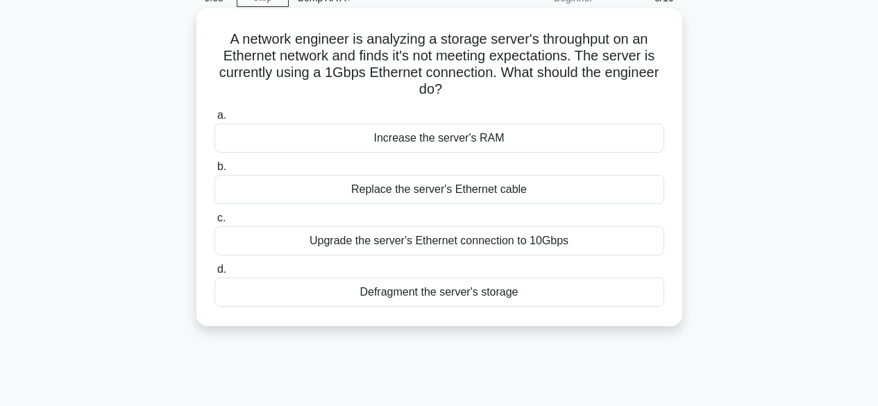
click at [468, 140] on div "Increase the server's RAM" at bounding box center [439, 138] width 450 height 29
click at [214, 120] on input "a. Increase the server's RAM" at bounding box center [214, 115] width 0 height 9
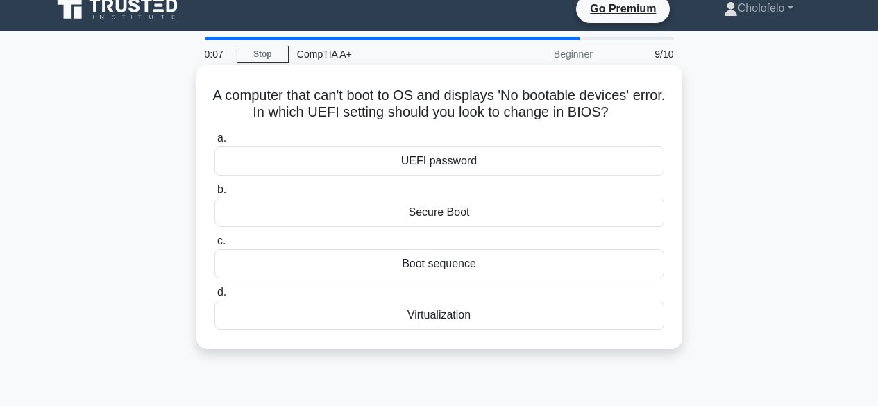
scroll to position [0, 0]
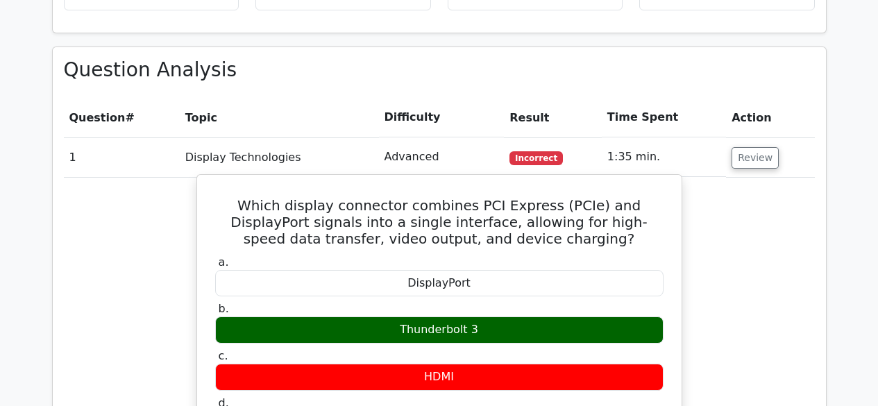
scroll to position [1041, 0]
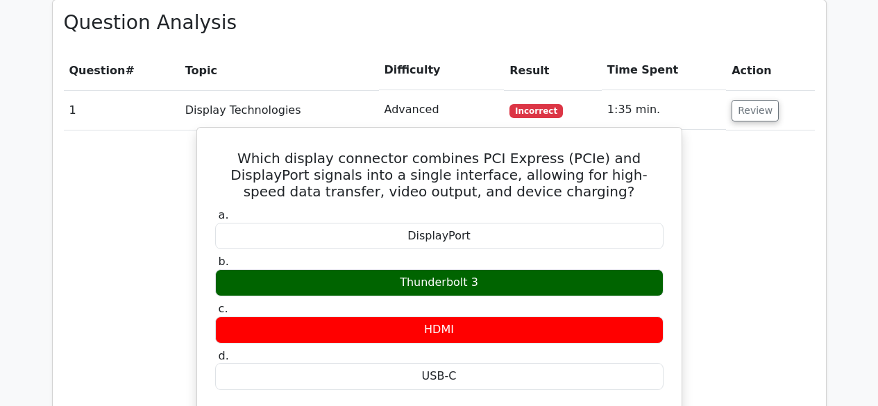
drag, startPoint x: 402, startPoint y: 225, endPoint x: 485, endPoint y: 232, distance: 82.9
click at [485, 269] on div "Thunderbolt 3" at bounding box center [439, 282] width 448 height 27
copy div "Thunderbolt 3"
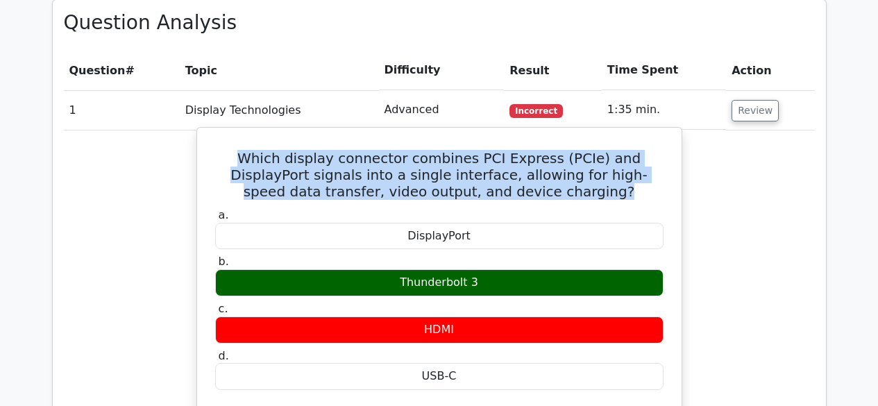
drag, startPoint x: 215, startPoint y: 105, endPoint x: 550, endPoint y: 149, distance: 337.4
click at [550, 150] on h5 "Which display connector combines PCI Express (PCIe) and DisplayPort signals int…" at bounding box center [439, 175] width 451 height 50
copy h5 "Which display connector combines PCI Express (PCIe) and DisplayPort signals int…"
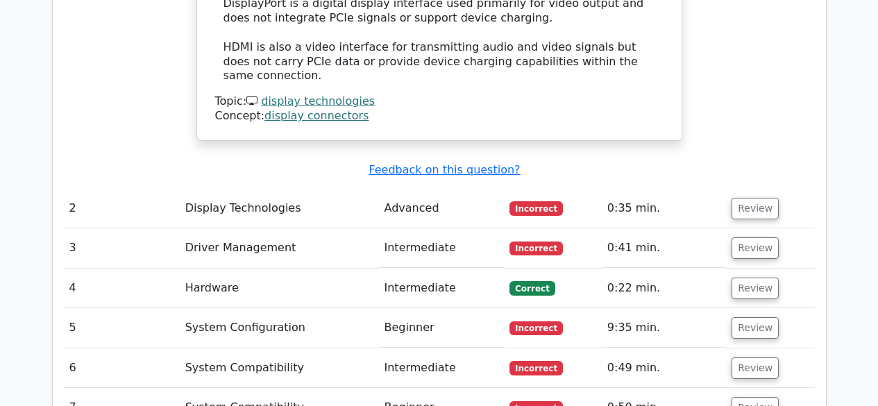
scroll to position [1665, 0]
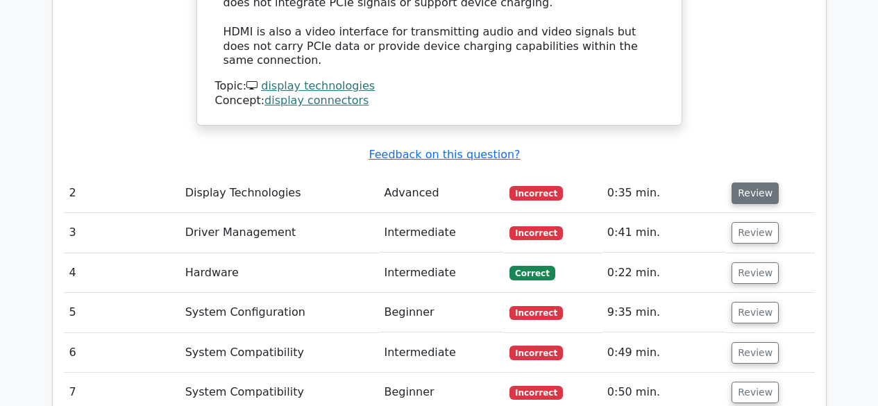
click at [752, 183] on button "Review" at bounding box center [754, 194] width 47 height 22
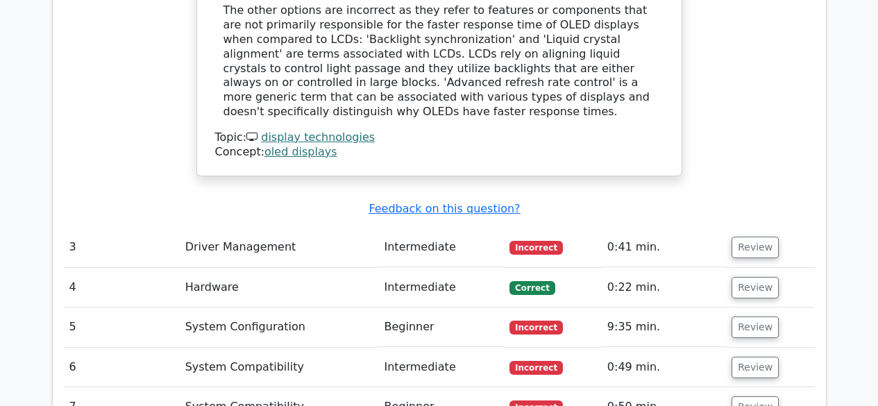
scroll to position [2290, 0]
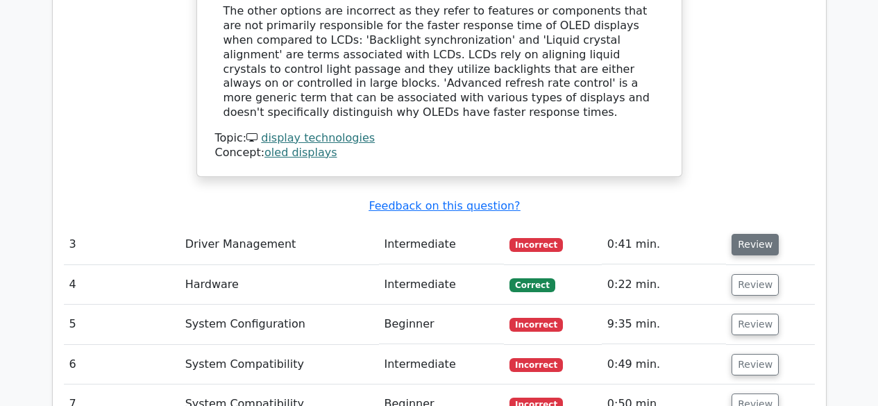
click at [738, 234] on button "Review" at bounding box center [754, 245] width 47 height 22
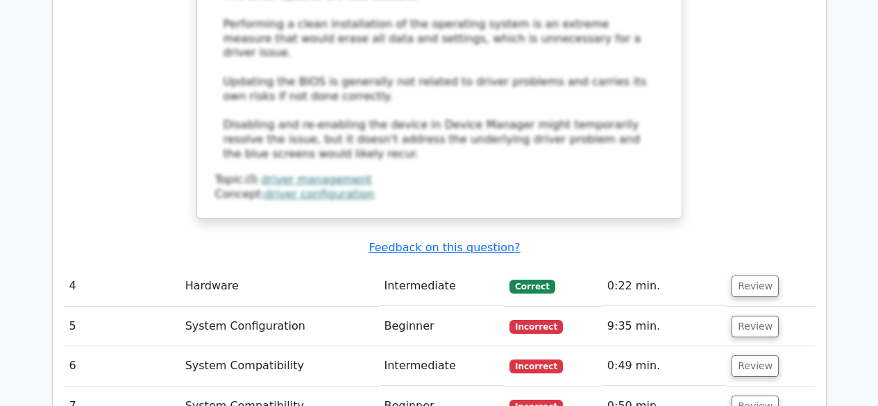
scroll to position [3123, 0]
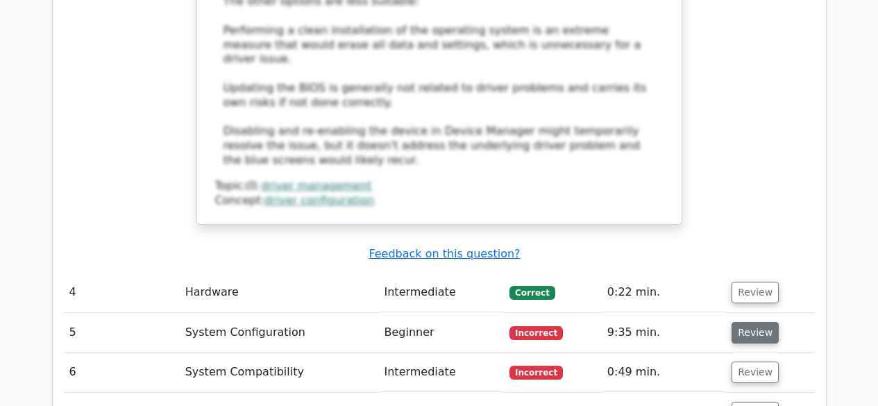
click at [752, 322] on button "Review" at bounding box center [754, 333] width 47 height 22
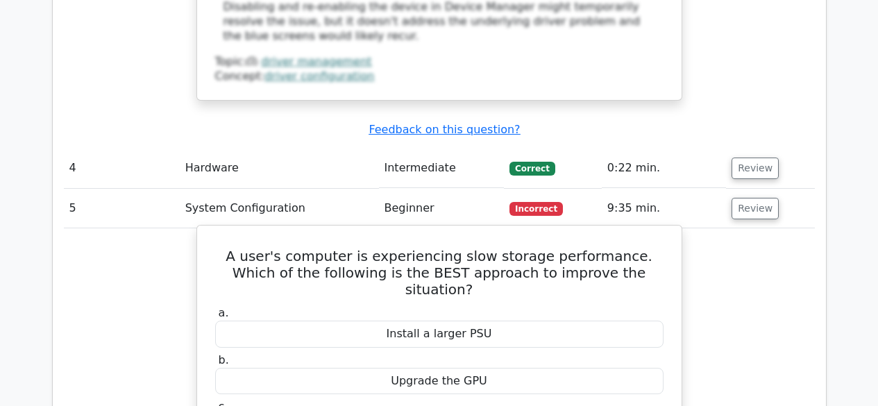
scroll to position [3262, 0]
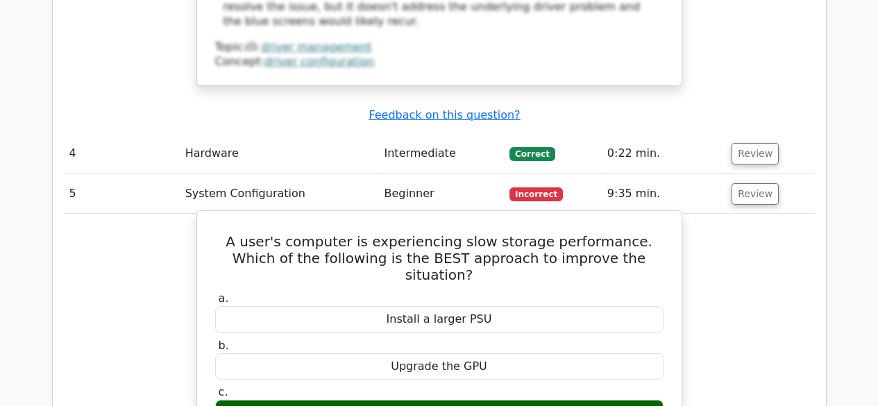
drag, startPoint x: 467, startPoint y: 273, endPoint x: 505, endPoint y: 273, distance: 37.5
click at [505, 400] on div "Defragment the HDD" at bounding box center [439, 413] width 448 height 27
copy div "HDD"
drag, startPoint x: 380, startPoint y: 275, endPoint x: 494, endPoint y: 270, distance: 114.6
click at [494, 400] on div "Defragment the HDD" at bounding box center [439, 413] width 448 height 27
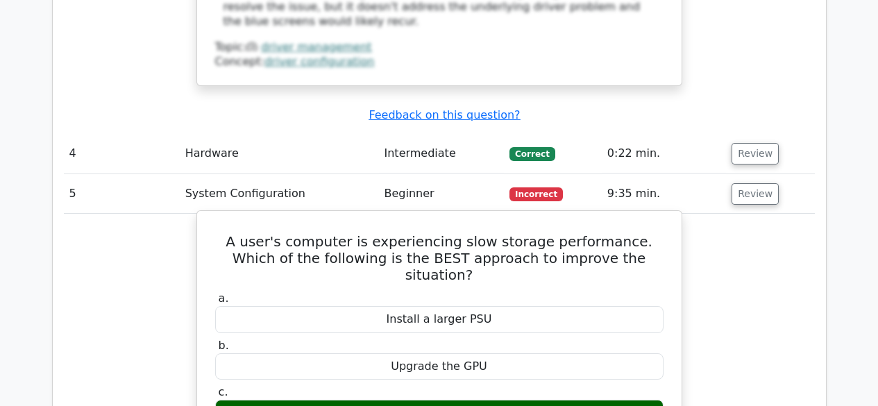
copy div "Defragment the HDD"
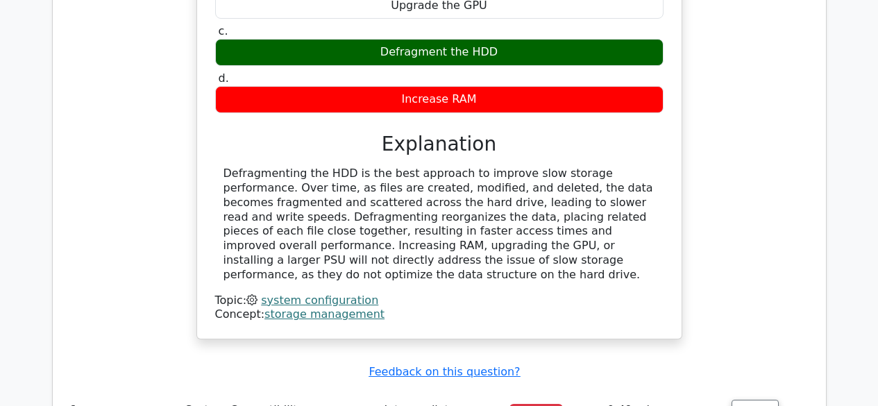
scroll to position [3678, 0]
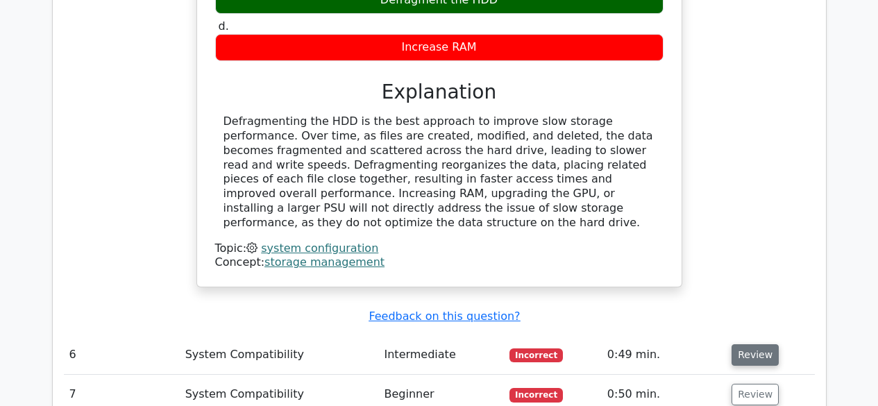
click at [746, 344] on button "Review" at bounding box center [754, 355] width 47 height 22
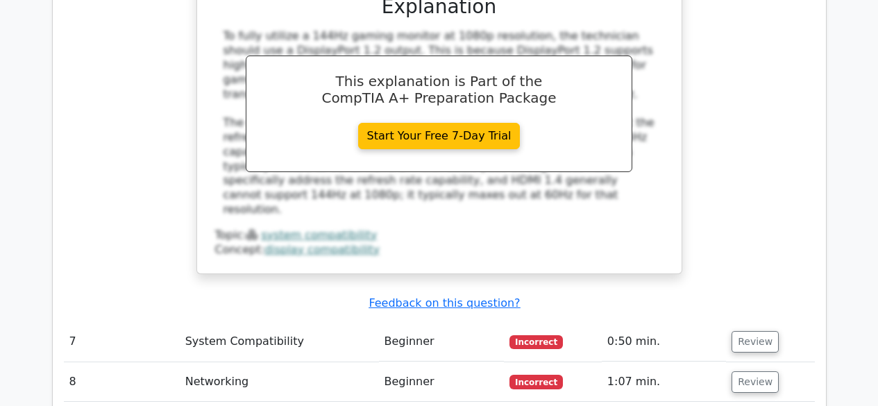
scroll to position [4372, 0]
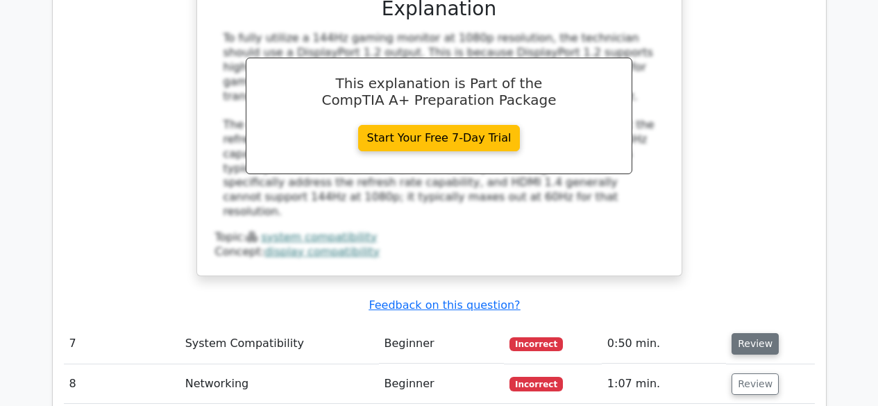
click at [738, 333] on button "Review" at bounding box center [754, 344] width 47 height 22
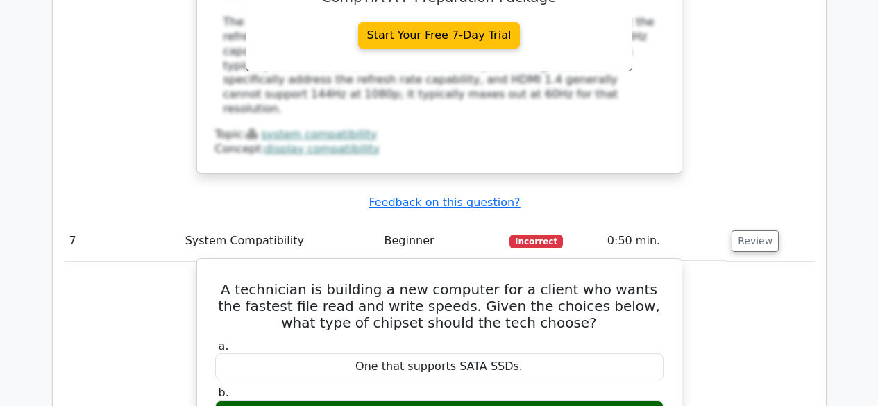
scroll to position [4511, 0]
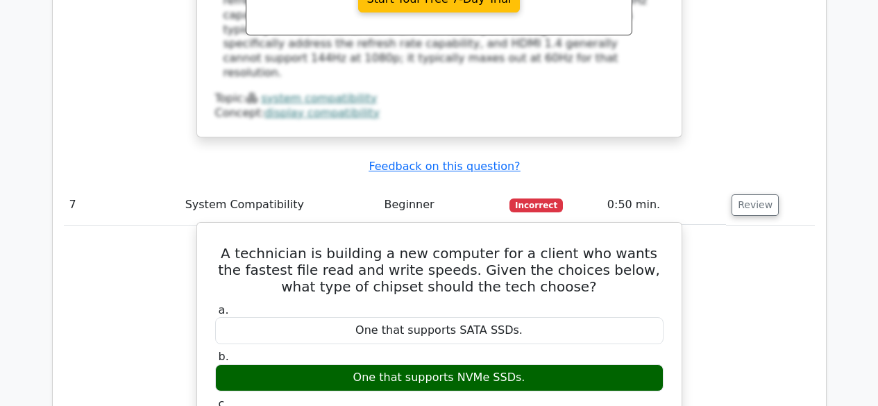
drag, startPoint x: 453, startPoint y: 194, endPoint x: 518, endPoint y: 196, distance: 64.6
click at [518, 364] on div "One that supports NVMe SSDs." at bounding box center [439, 377] width 448 height 27
copy div "NVMe SSDs."
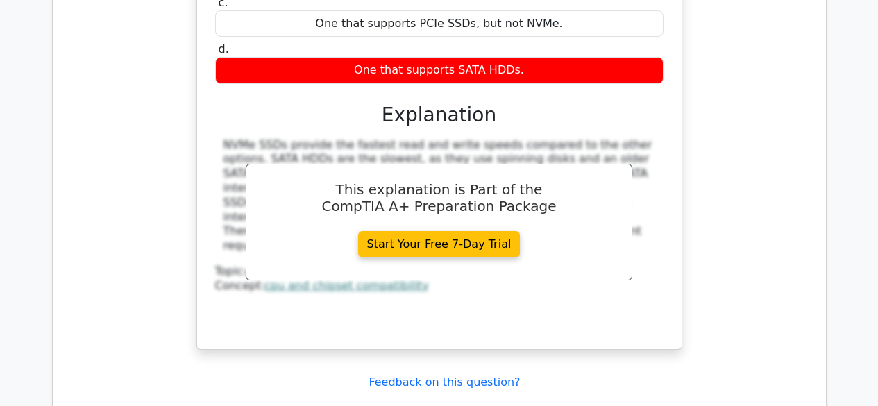
scroll to position [5066, 0]
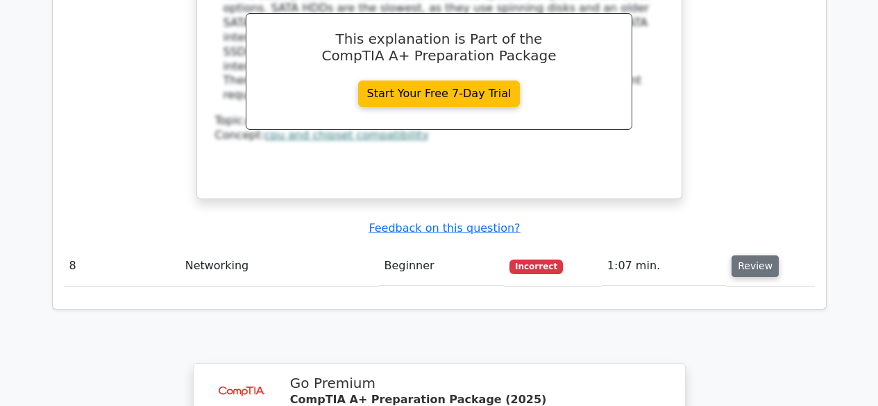
click at [763, 255] on button "Review" at bounding box center [754, 266] width 47 height 22
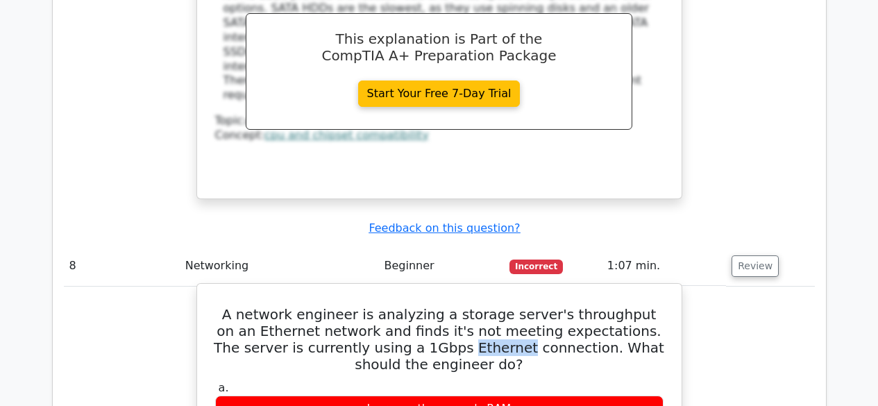
drag, startPoint x: 364, startPoint y: 164, endPoint x: 418, endPoint y: 166, distance: 54.9
click at [418, 306] on h5 "A network engineer is analyzing a storage server's throughput on an Ethernet ne…" at bounding box center [439, 339] width 451 height 67
copy h5 "Ethernet"
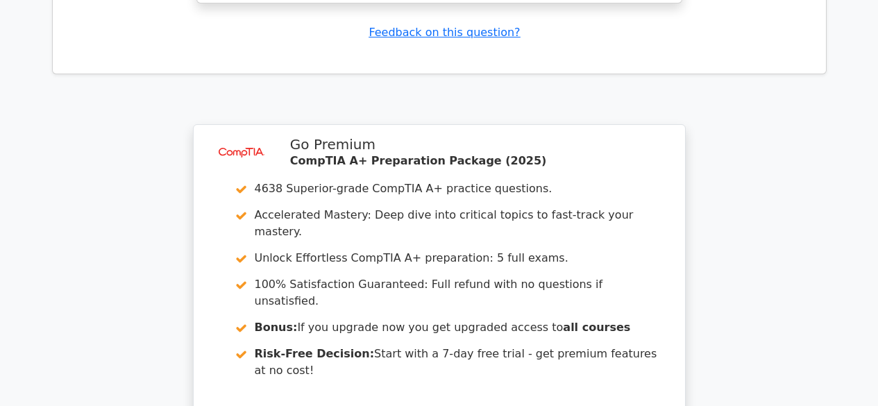
scroll to position [5891, 0]
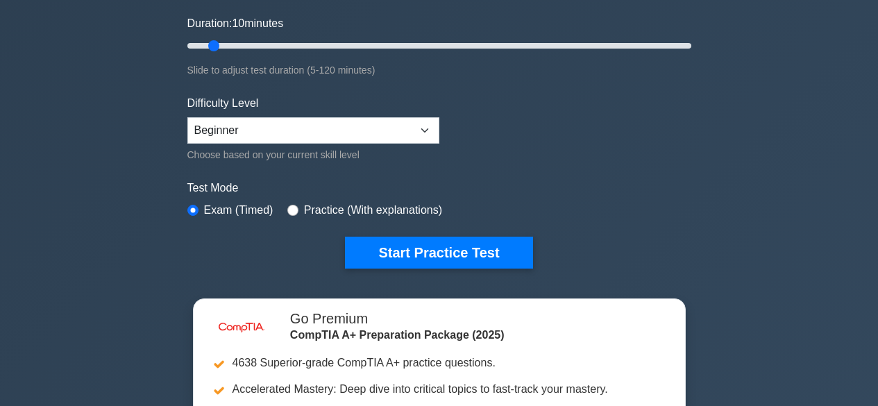
scroll to position [278, 0]
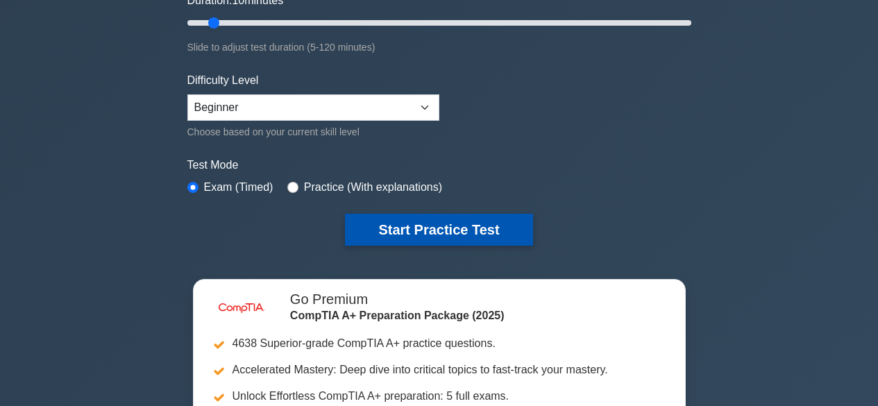
click at [443, 230] on button "Start Practice Test" at bounding box center [438, 230] width 187 height 32
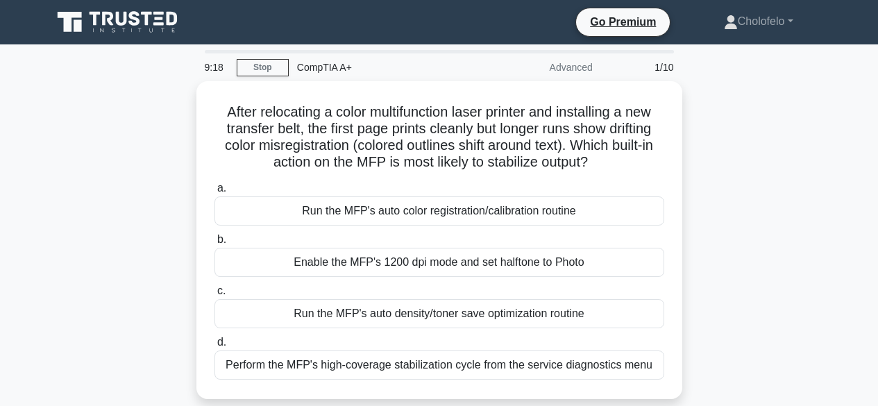
click at [90, 278] on div "After relocating a color multifunction laser printer and installing a new trans…" at bounding box center [439, 248] width 791 height 334
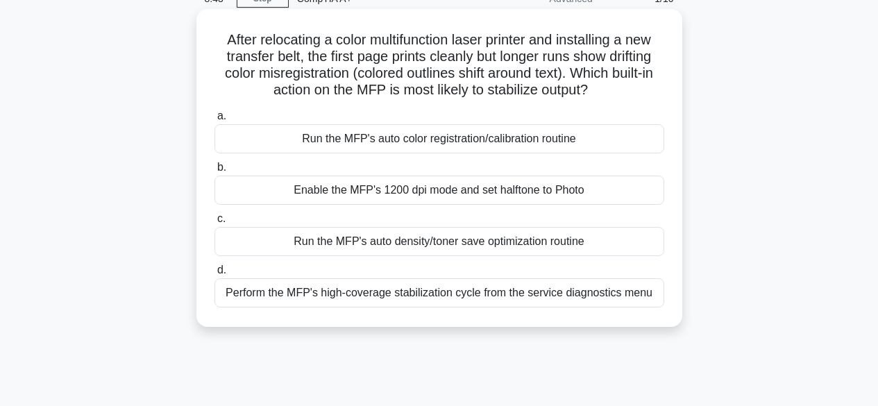
scroll to position [69, 0]
click at [388, 241] on div "Run the MFP's auto density/toner save optimization routine" at bounding box center [439, 240] width 450 height 29
click at [214, 223] on input "c. Run the MFP's auto density/toner save optimization routine" at bounding box center [214, 218] width 0 height 9
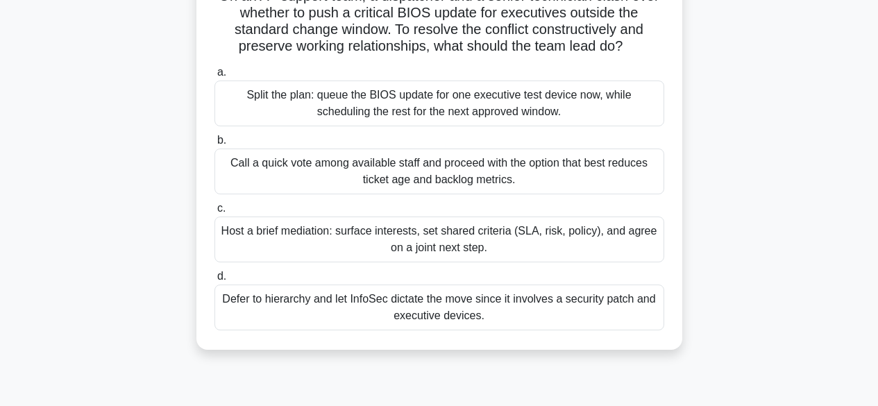
scroll to position [139, 0]
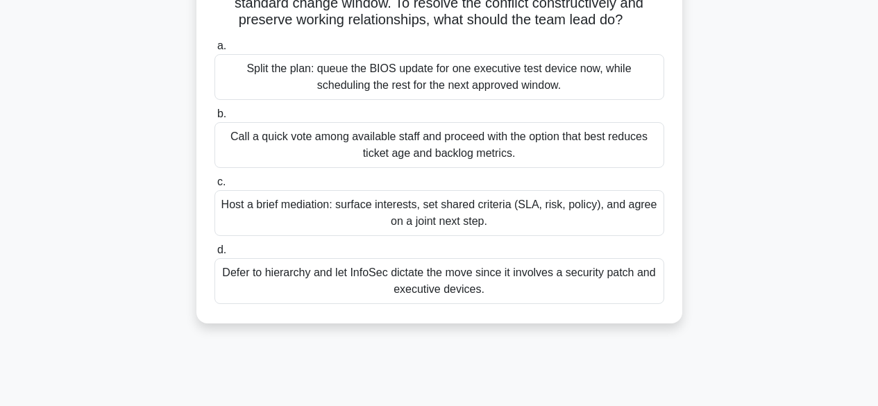
click at [401, 213] on div "Host a brief mediation: surface interests, set shared criteria (SLA, risk, poli…" at bounding box center [439, 213] width 450 height 46
click at [214, 187] on input "c. Host a brief mediation: surface interests, set shared criteria (SLA, risk, p…" at bounding box center [214, 182] width 0 height 9
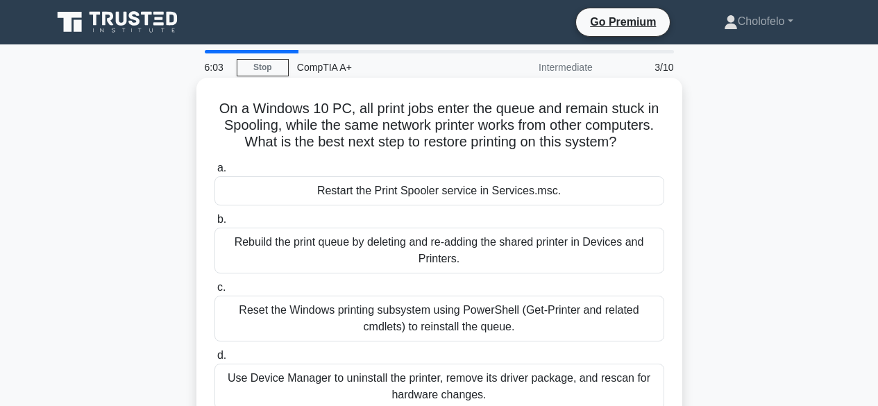
scroll to position [69, 0]
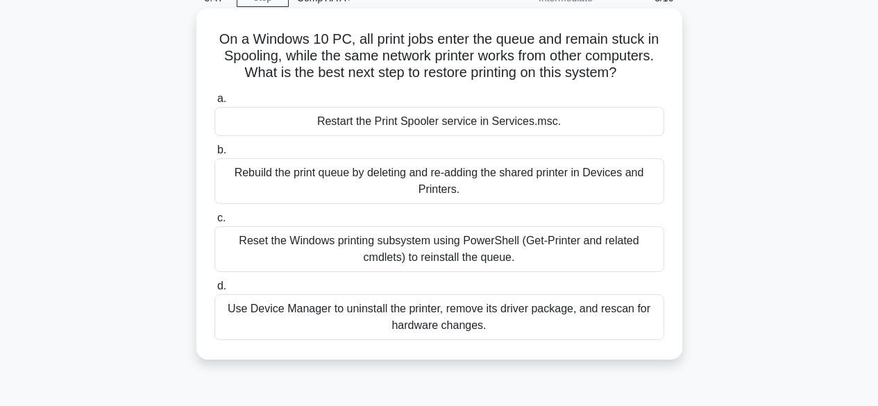
click at [360, 176] on div "Rebuild the print queue by deleting and re-adding the shared printer in Devices…" at bounding box center [439, 181] width 450 height 46
click at [214, 155] on input "b. Rebuild the print queue by deleting and re-adding the shared printer in Devi…" at bounding box center [214, 150] width 0 height 9
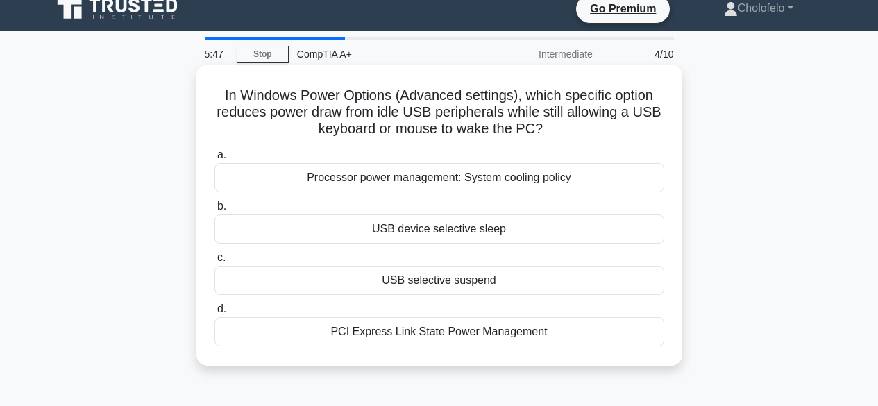
scroll to position [0, 0]
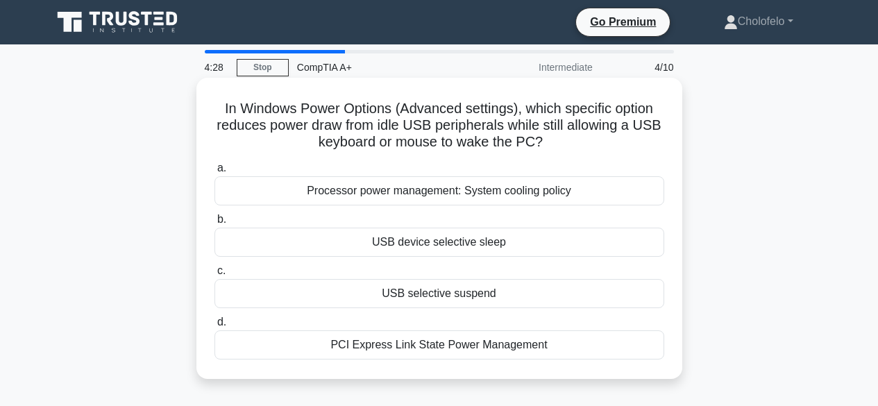
click at [418, 346] on div "PCI Express Link State Power Management" at bounding box center [439, 344] width 450 height 29
click at [214, 327] on input "d. PCI Express Link State Power Management" at bounding box center [214, 322] width 0 height 9
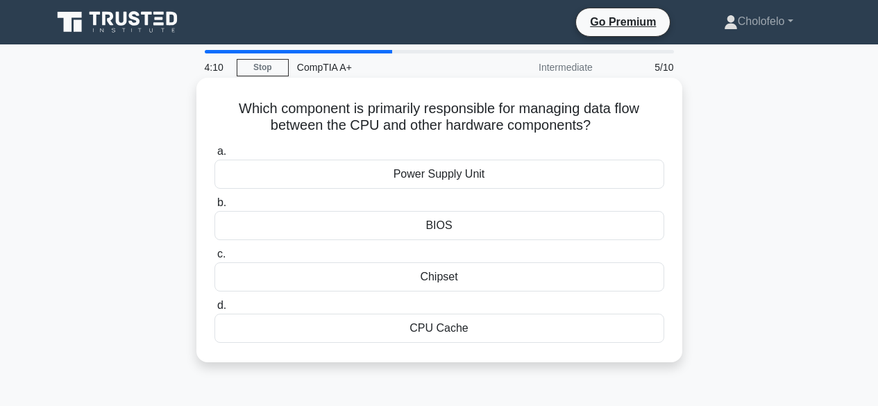
click at [410, 177] on div "Power Supply Unit" at bounding box center [439, 174] width 450 height 29
click at [214, 156] on input "a. Power Supply Unit" at bounding box center [214, 151] width 0 height 9
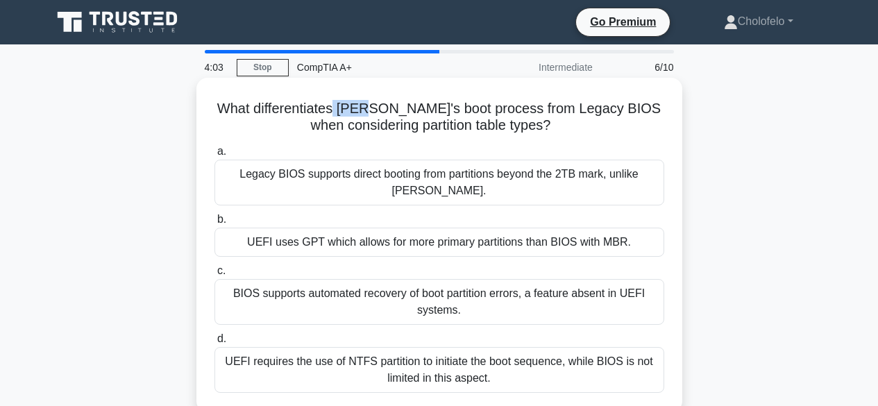
drag, startPoint x: 362, startPoint y: 111, endPoint x: 390, endPoint y: 110, distance: 28.5
click at [390, 110] on h5 "What differentiates [PERSON_NAME]'s boot process from Legacy BIOS when consider…" at bounding box center [439, 117] width 452 height 35
copy h5 "UEFI"
click at [464, 126] on h5 "What differentiates [PERSON_NAME]'s boot process from Legacy BIOS when consider…" at bounding box center [439, 117] width 452 height 35
click at [455, 228] on div "UEFI uses GPT which allows for more primary partitions than BIOS with MBR." at bounding box center [439, 242] width 450 height 29
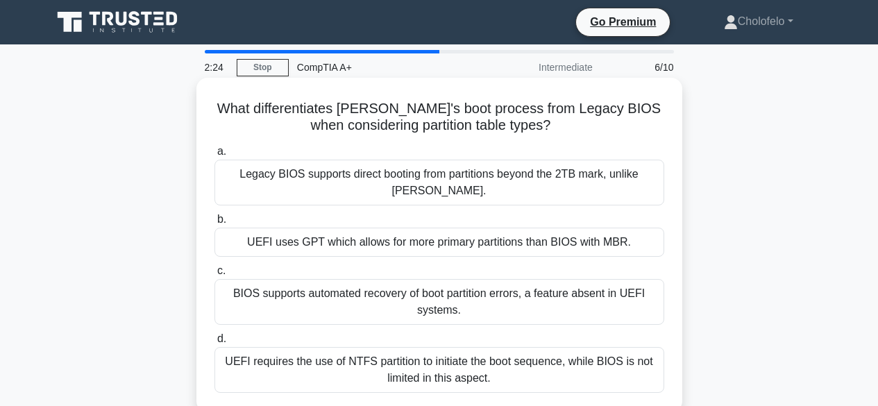
click at [214, 224] on input "b. UEFI uses GPT which allows for more primary partitions than BIOS with MBR." at bounding box center [214, 219] width 0 height 9
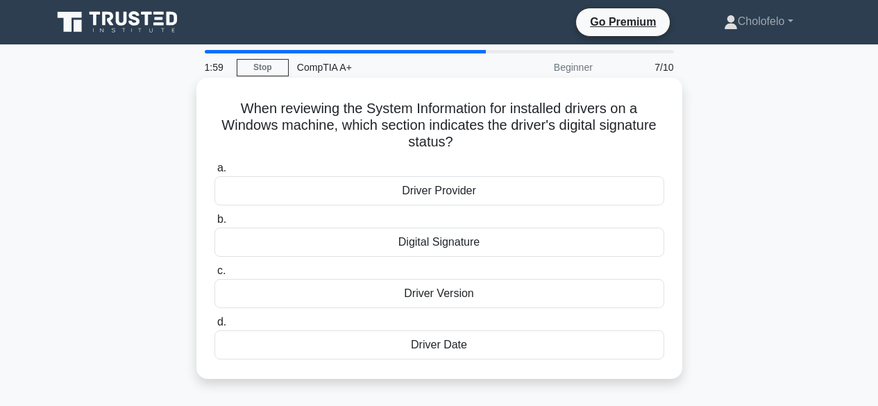
click at [412, 245] on div "Digital Signature" at bounding box center [439, 242] width 450 height 29
click at [214, 224] on input "b. Digital Signature" at bounding box center [214, 219] width 0 height 9
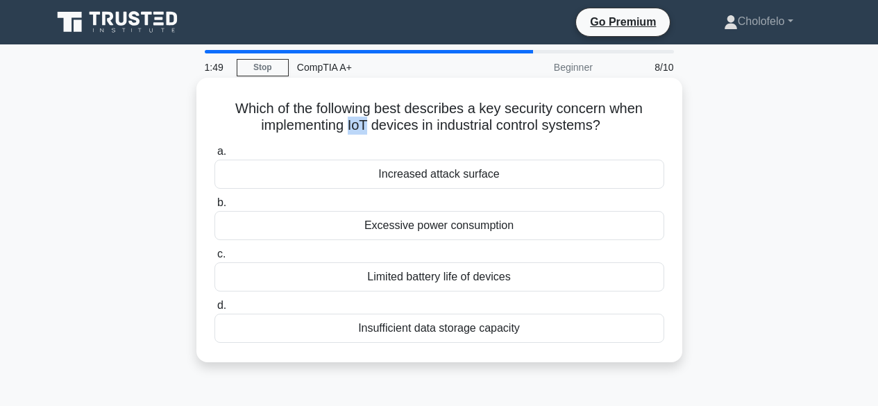
drag, startPoint x: 346, startPoint y: 126, endPoint x: 363, endPoint y: 128, distance: 16.9
click at [363, 128] on h5 "Which of the following best describes a key security concern when implementing …" at bounding box center [439, 117] width 452 height 35
copy h5 "IoT"
click at [397, 173] on div "Increased attack surface" at bounding box center [439, 174] width 450 height 29
click at [214, 156] on input "a. Increased attack surface" at bounding box center [214, 151] width 0 height 9
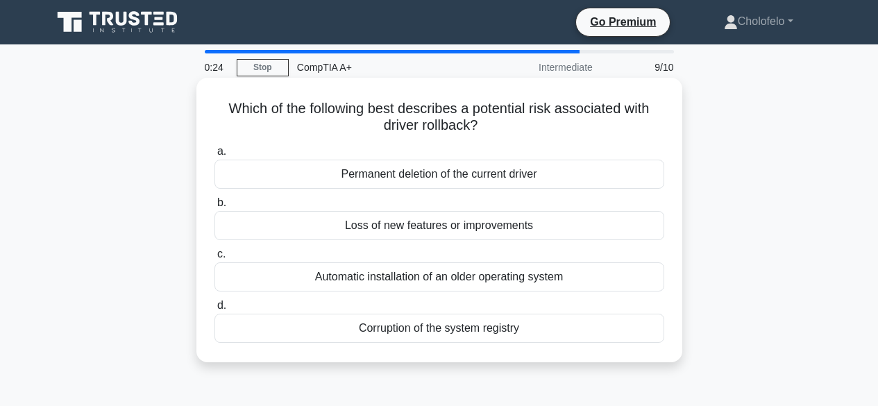
click at [443, 328] on div "Corruption of the system registry" at bounding box center [439, 328] width 450 height 29
click at [214, 310] on input "d. Corruption of the system registry" at bounding box center [214, 305] width 0 height 9
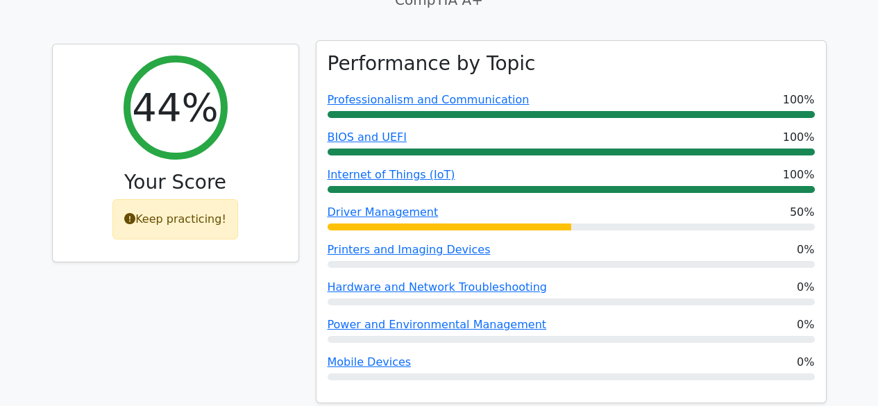
scroll to position [486, 0]
